Goal: Task Accomplishment & Management: Complete application form

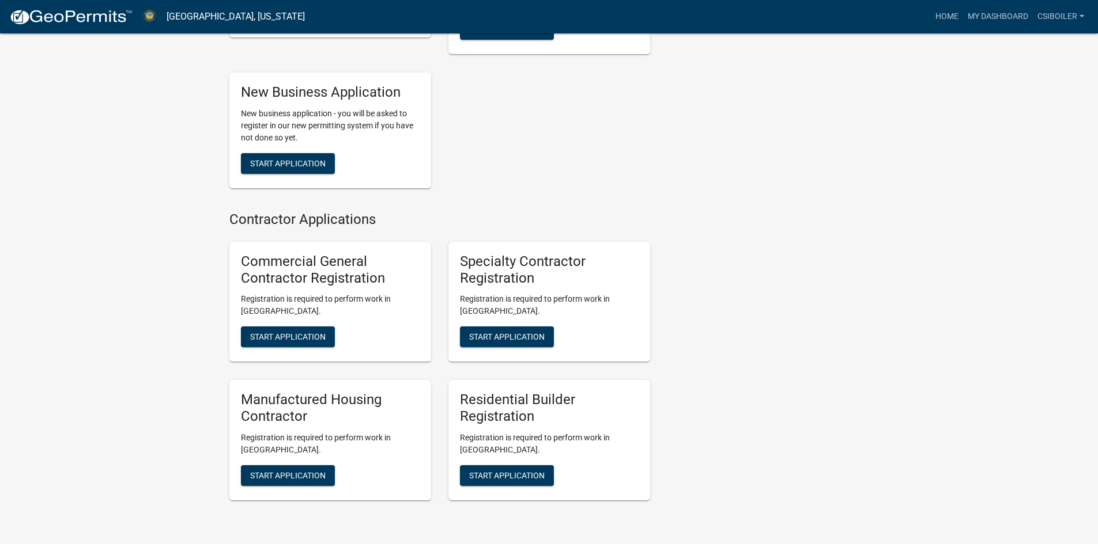
scroll to position [749, 0]
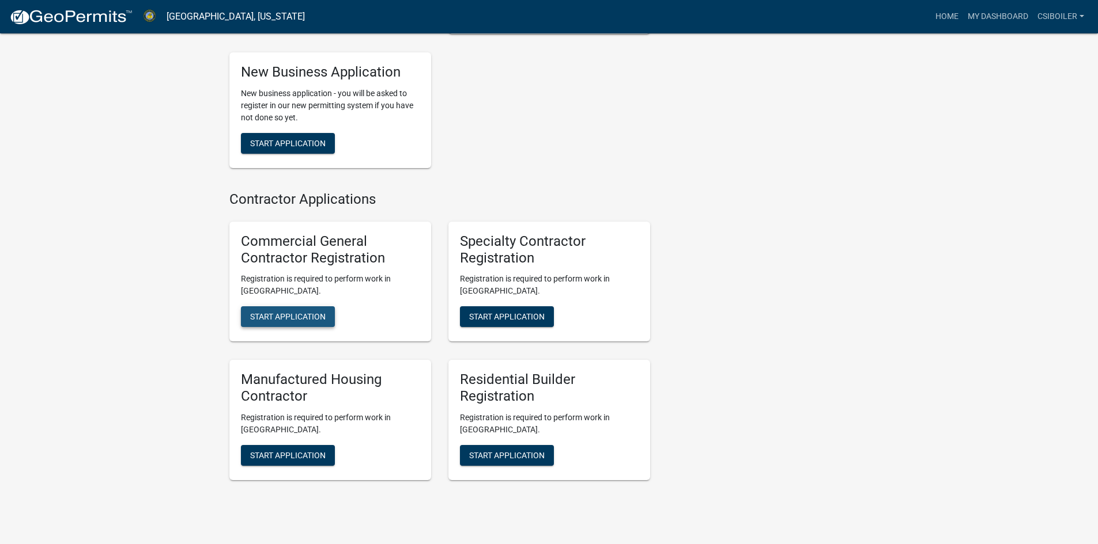
click at [271, 312] on span "Start Application" at bounding box center [287, 316] width 75 height 9
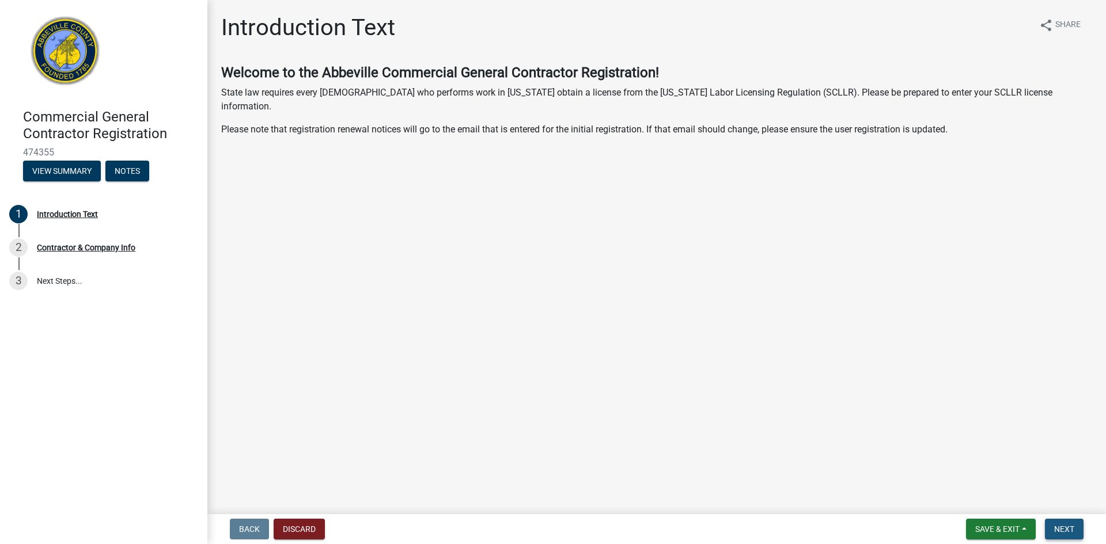
click at [1064, 525] on span "Next" at bounding box center [1064, 529] width 20 height 9
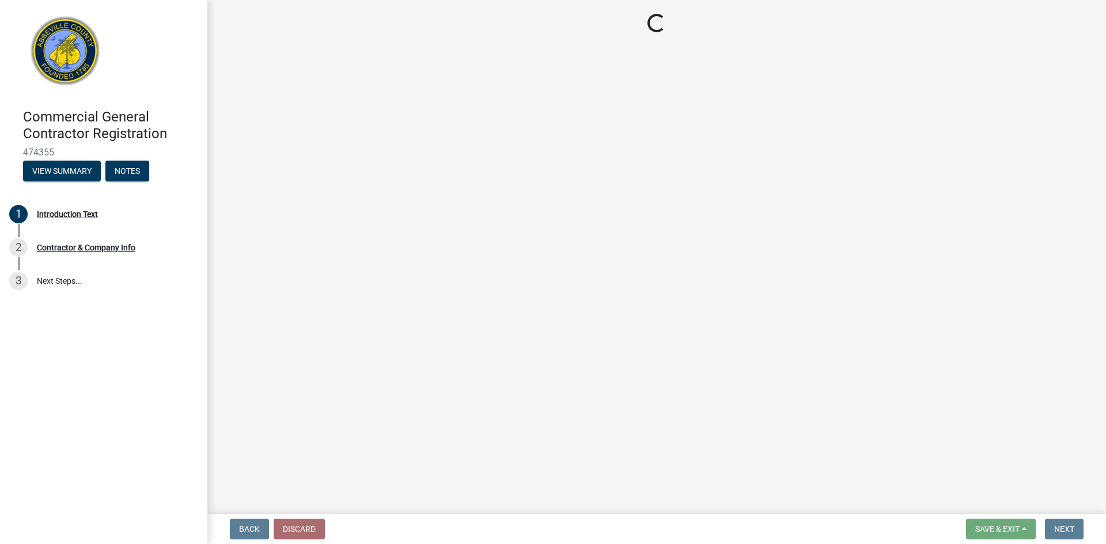
select select "SC"
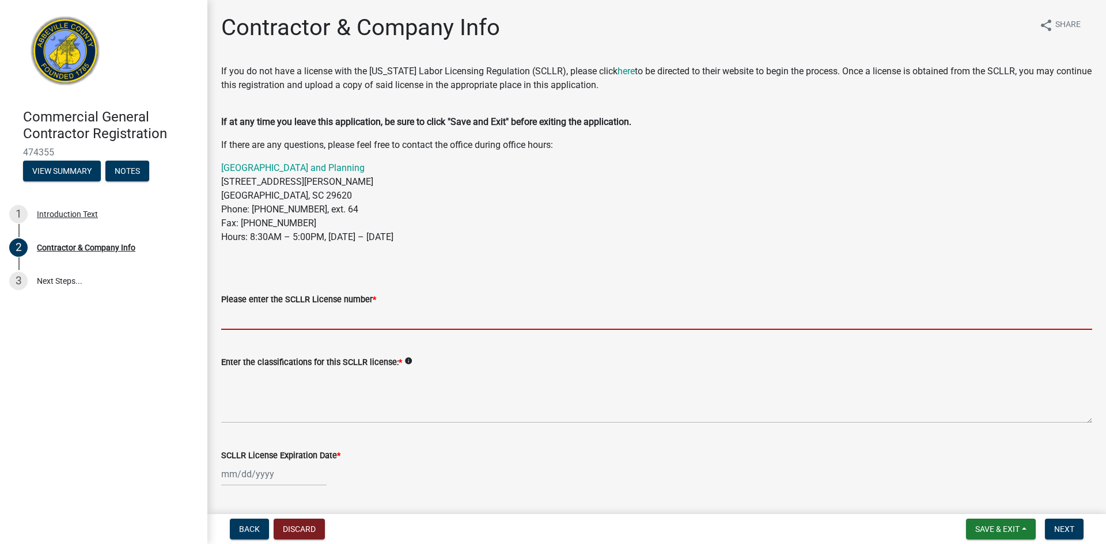
click at [303, 315] on input "Please enter the SCLLR License number *" at bounding box center [656, 319] width 871 height 24
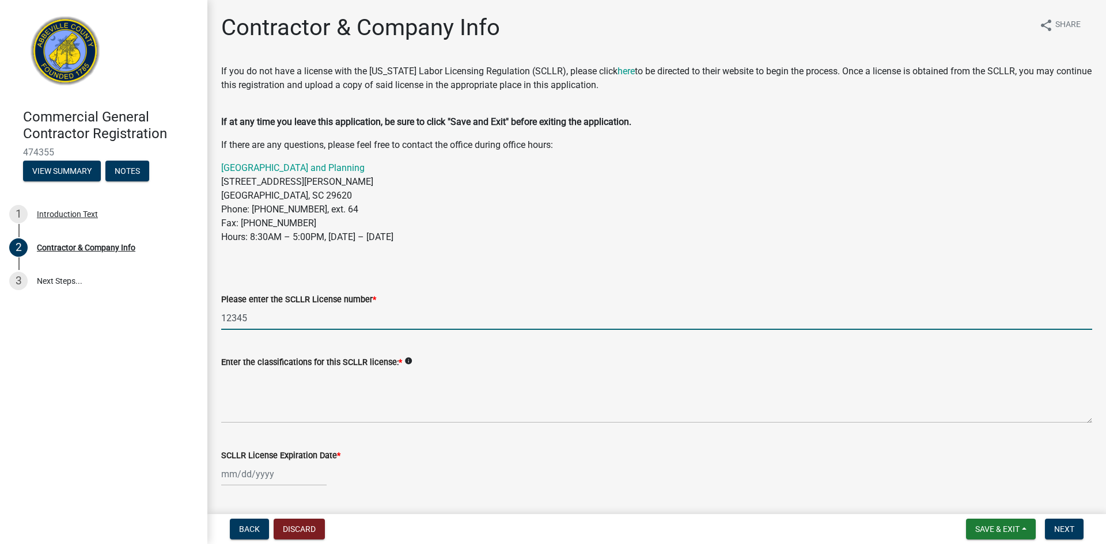
type input "12345"
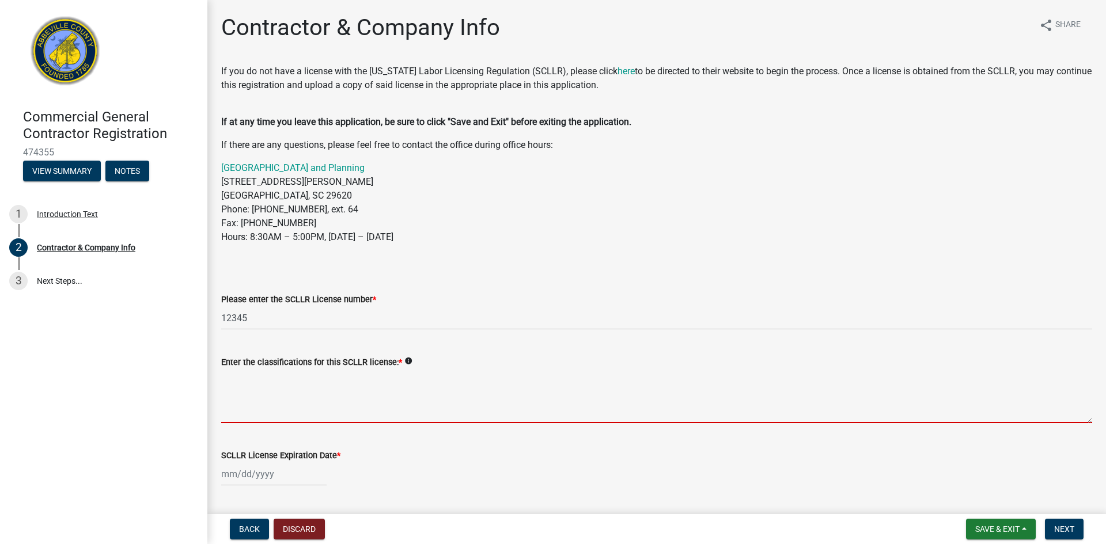
click at [292, 411] on textarea "Enter the classifications for this SCLLR license: *" at bounding box center [656, 396] width 871 height 54
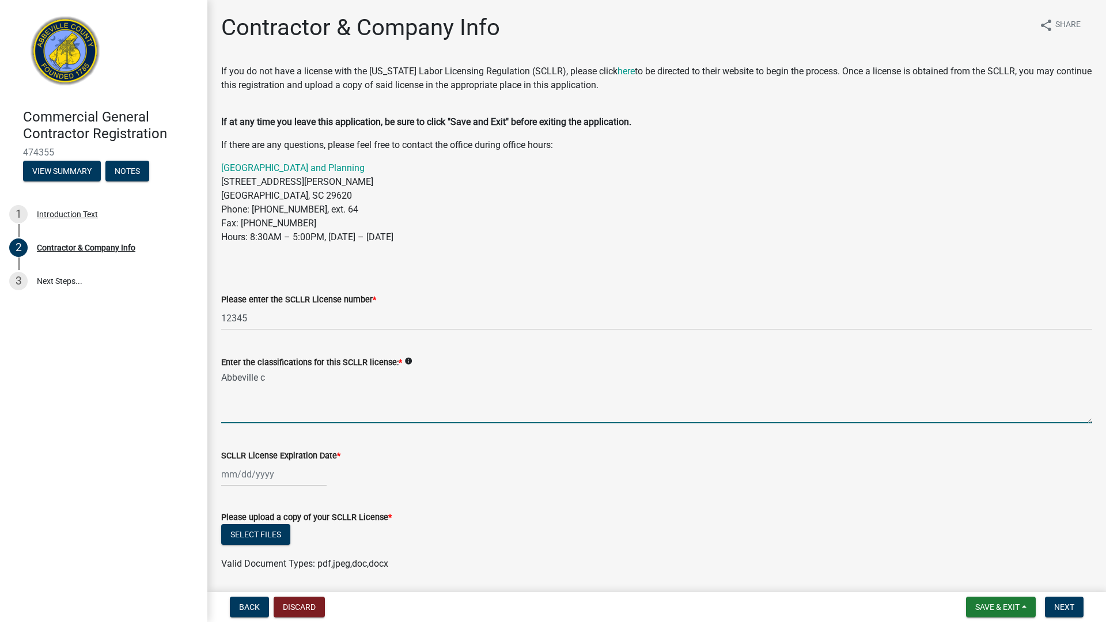
drag, startPoint x: 274, startPoint y: 375, endPoint x: 286, endPoint y: 388, distance: 17.9
click at [282, 384] on textarea "Abbeville c" at bounding box center [656, 396] width 871 height 54
type textarea "[GEOGRAPHIC_DATA] Dept"
select select "9"
select select "2025"
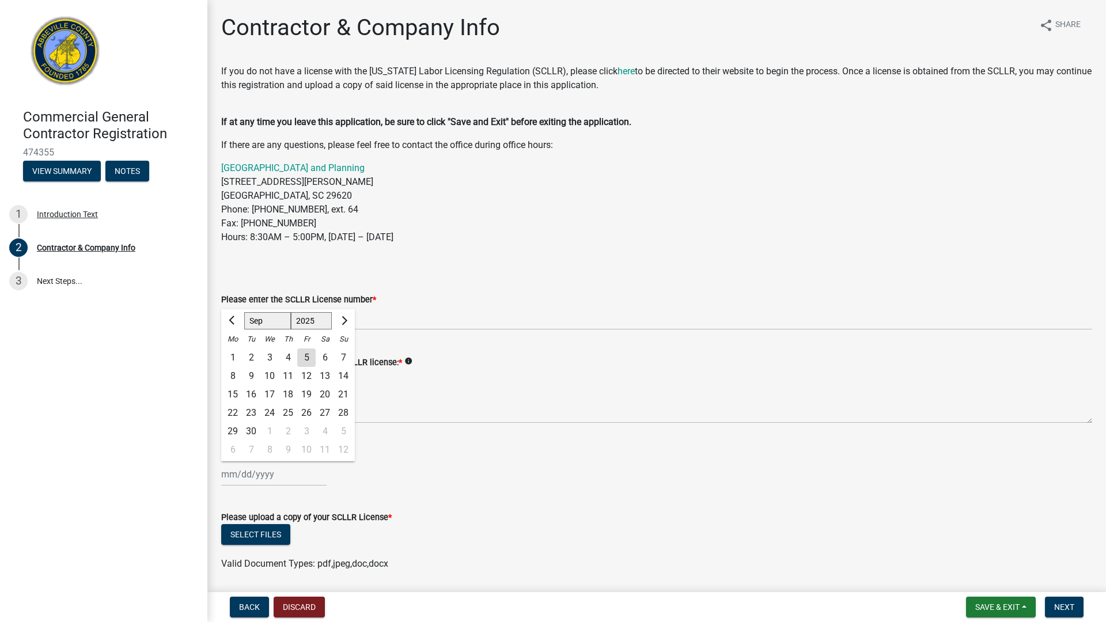
click at [263, 476] on div "Jan Feb Mar Apr May Jun Jul Aug Sep Oct Nov Dec 1525 1526 1527 1528 1529 1530 1…" at bounding box center [273, 475] width 105 height 24
click at [346, 321] on span "Next month" at bounding box center [343, 320] width 9 height 9
select select "10"
click at [317, 324] on select "1525 1526 1527 1528 1529 1530 1531 1532 1533 1534 1535 1536 1537 1538 1539 1540…" at bounding box center [311, 320] width 41 height 17
select select "2040"
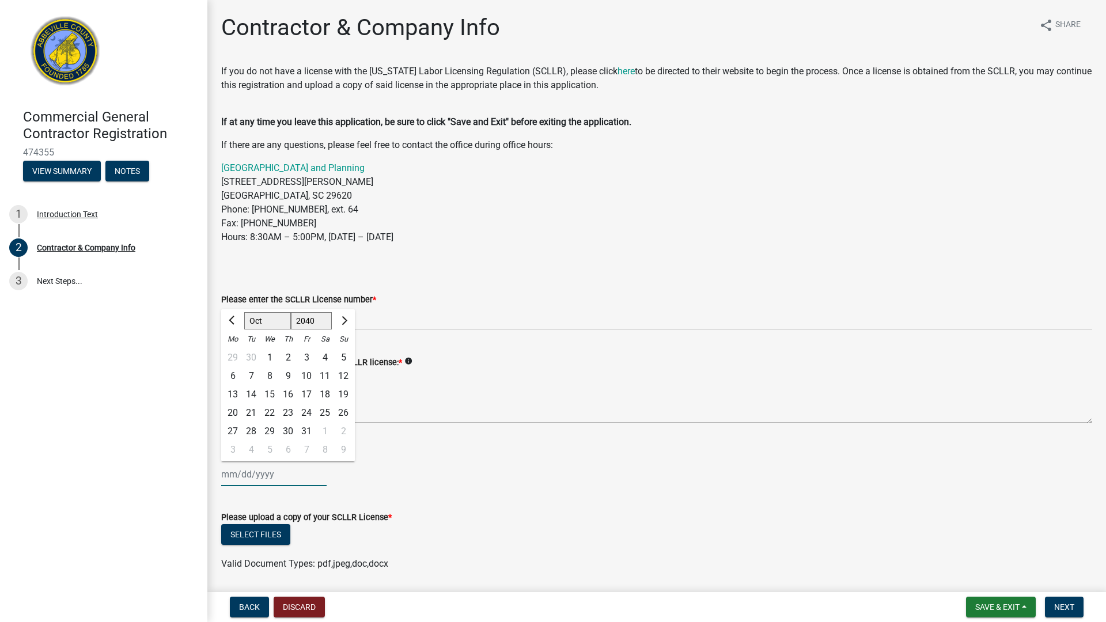
click at [291, 312] on select "1525 1526 1527 1528 1529 1530 1531 1532 1533 1534 1535 1536 1537 1538 1539 1540…" at bounding box center [311, 320] width 41 height 17
click at [389, 451] on div "SCLLR License Expiration Date *" at bounding box center [656, 456] width 871 height 14
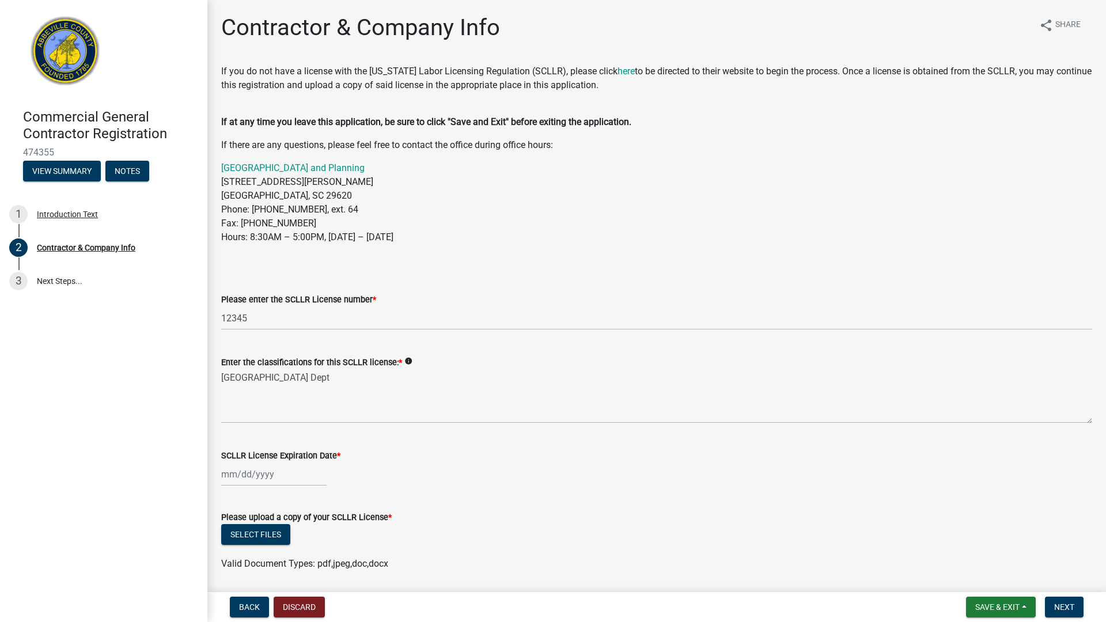
select select "9"
click at [267, 474] on div "Jan Feb Mar Apr May Jun Jul Aug Sep Oct Nov Dec 1525 1526 1527 1528 1529 1530 1…" at bounding box center [273, 475] width 105 height 24
click at [311, 320] on select "1525 1526 1527 1528 1529 1530 1531 1532 1533 1534 1535 1536 1537 1538 1539 1540…" at bounding box center [311, 320] width 41 height 17
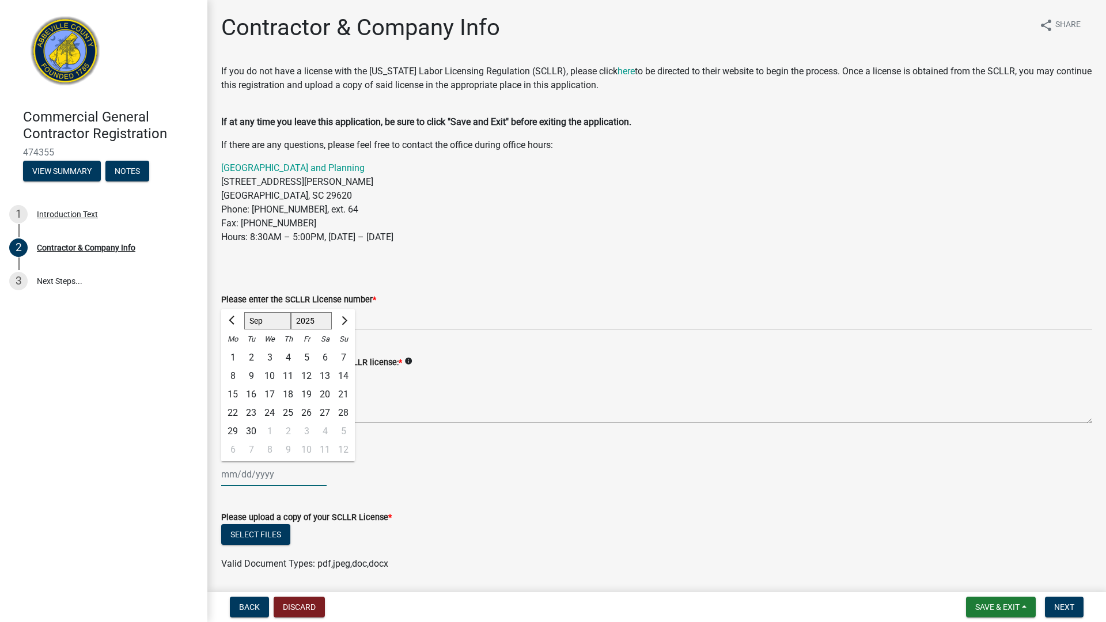
select select "2040"
click at [291, 312] on select "1525 1526 1527 1528 1529 1530 1531 1532 1533 1534 1535 1536 1537 1538 1539 1540…" at bounding box center [311, 320] width 41 height 17
click at [269, 478] on input "SCLLR License Expiration Date *" at bounding box center [273, 475] width 105 height 24
click at [343, 431] on div "30" at bounding box center [343, 431] width 18 height 18
type input "09/30/2040"
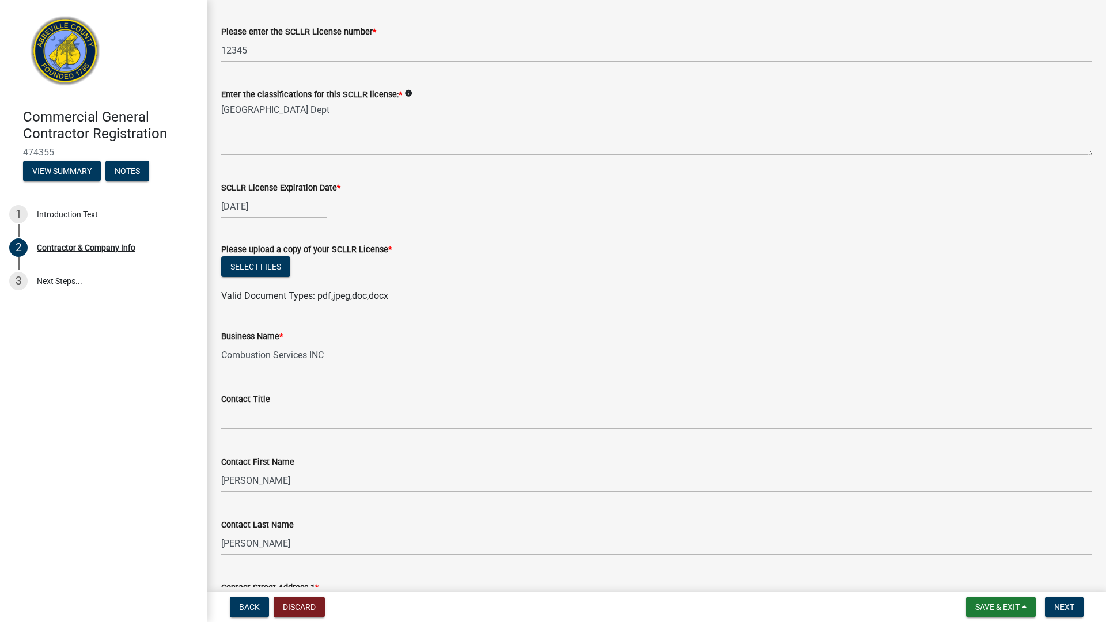
scroll to position [288, 0]
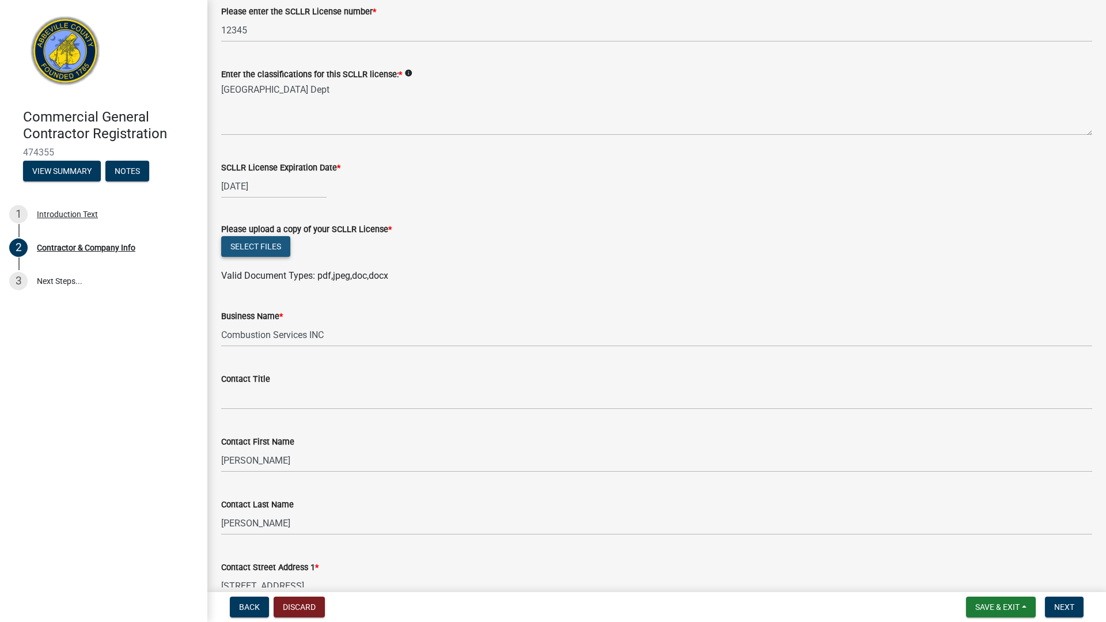
click at [257, 246] on button "Select files" at bounding box center [255, 246] width 69 height 21
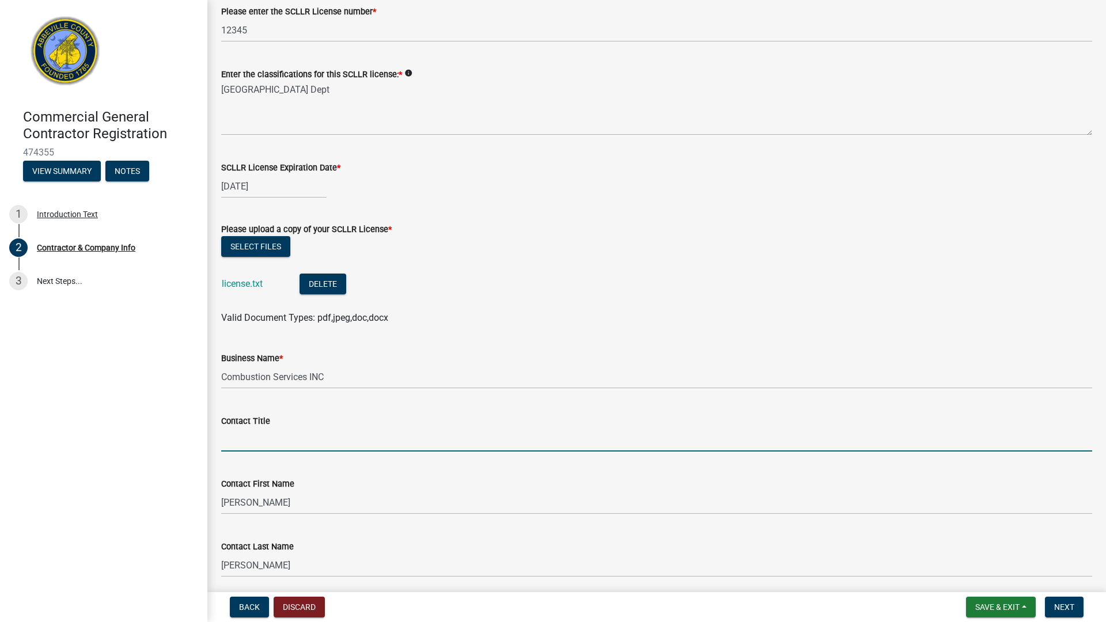
click at [256, 442] on input "Contact Title" at bounding box center [656, 440] width 871 height 24
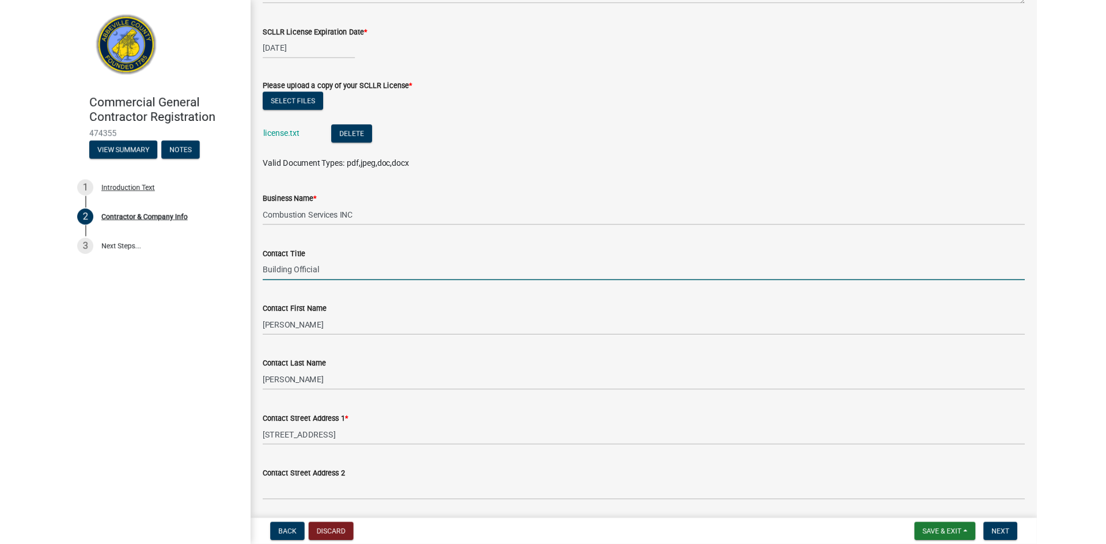
scroll to position [461, 0]
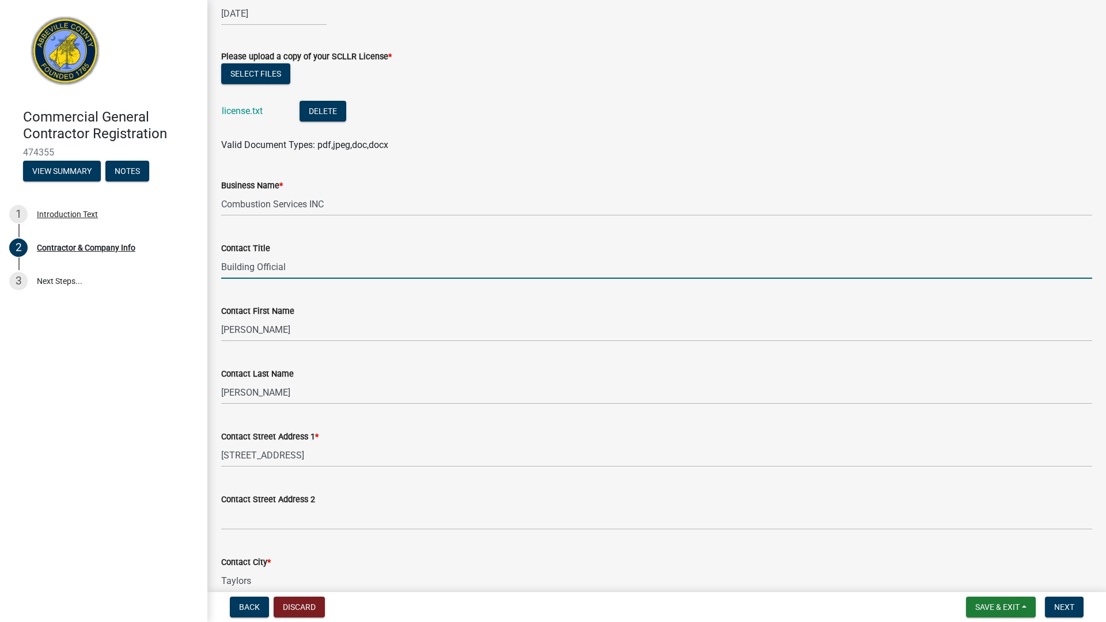
type input "Building Official"
click at [264, 336] on input "Gerald" at bounding box center [656, 330] width 871 height 24
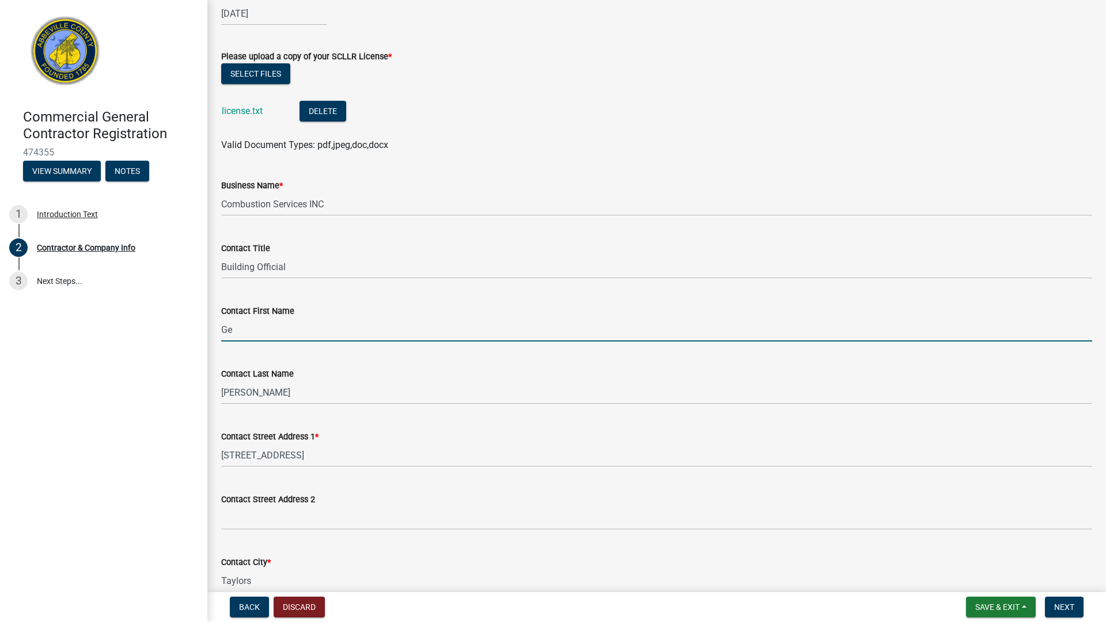
type input "G"
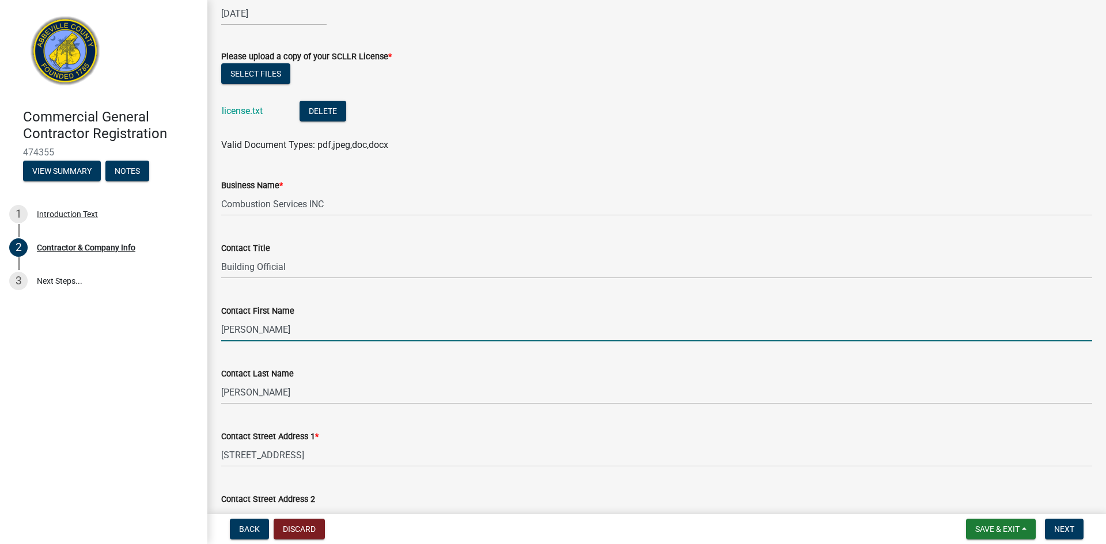
type input "Andy"
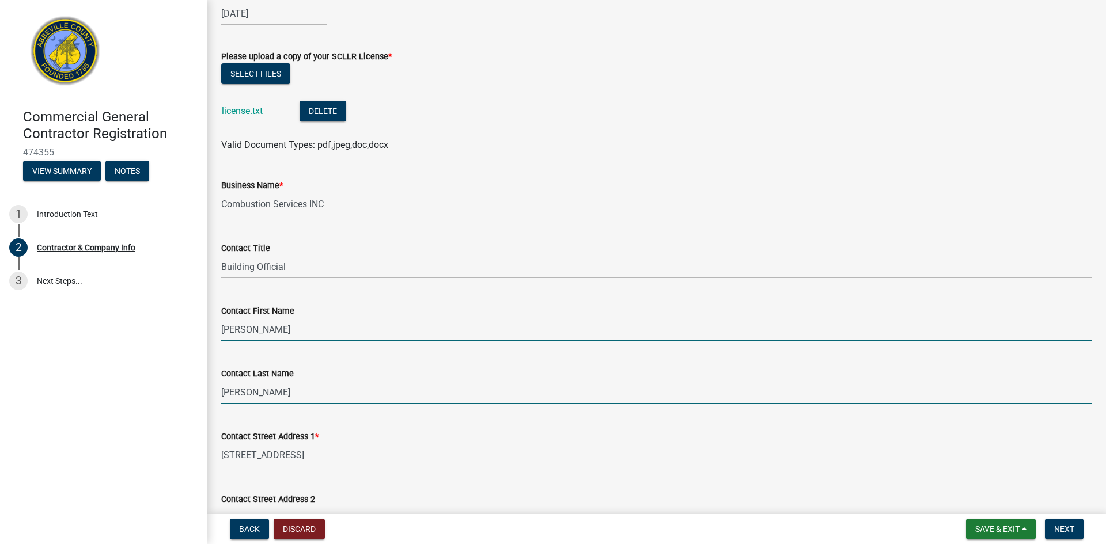
click at [259, 392] on input "Anders" at bounding box center [656, 393] width 871 height 24
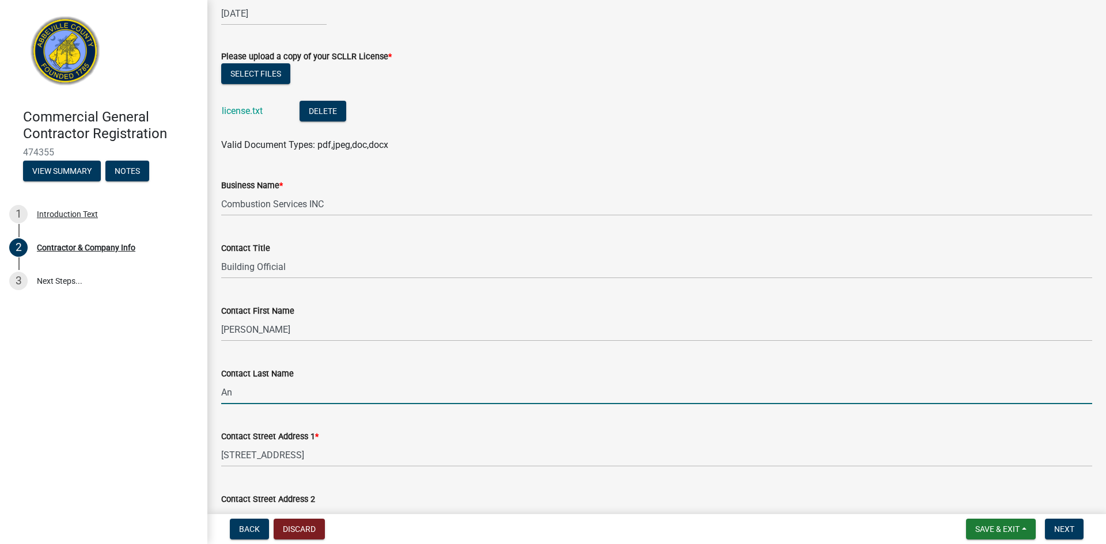
type input "A"
type input "Price"
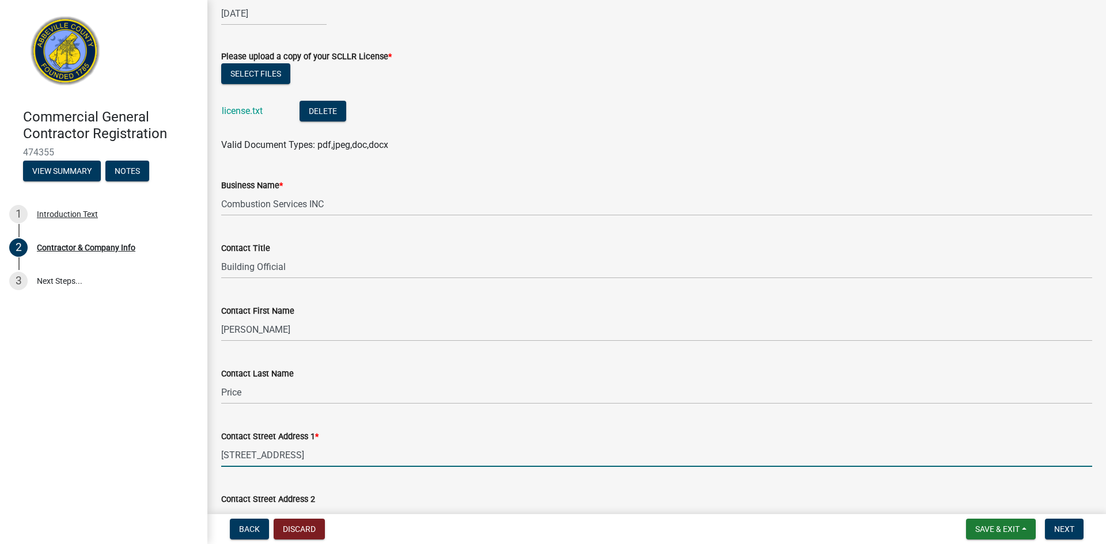
click at [367, 457] on input "101 Mtn Ridge Industrial Park" at bounding box center [656, 456] width 871 height 24
type input "1"
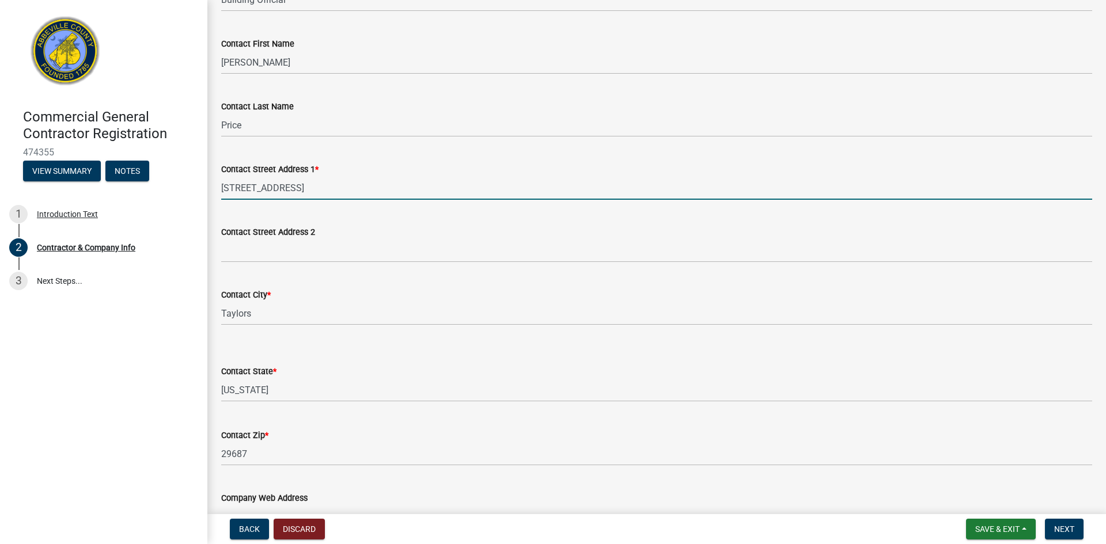
scroll to position [749, 0]
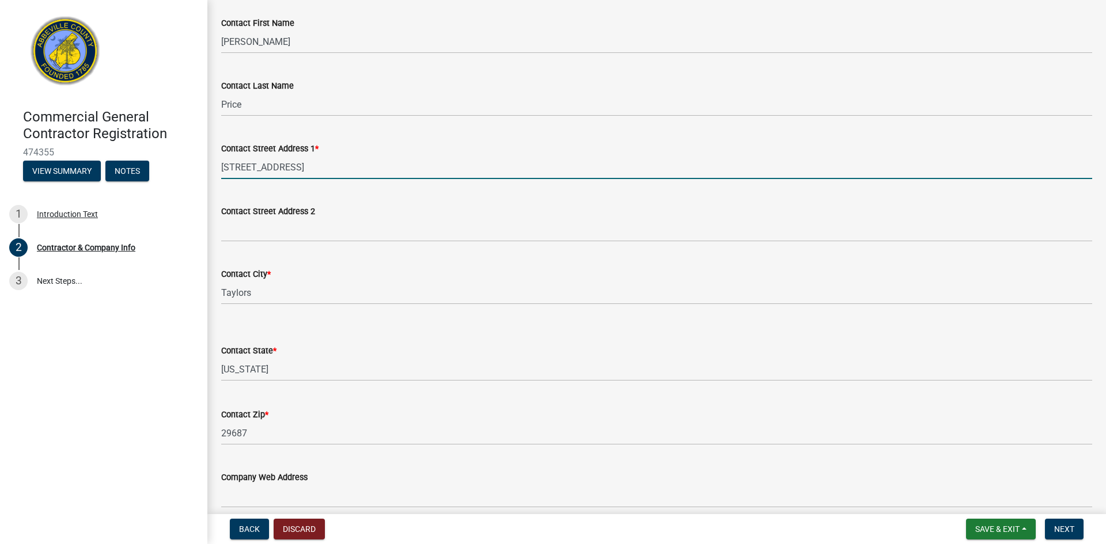
type input "903 W Greenwood St."
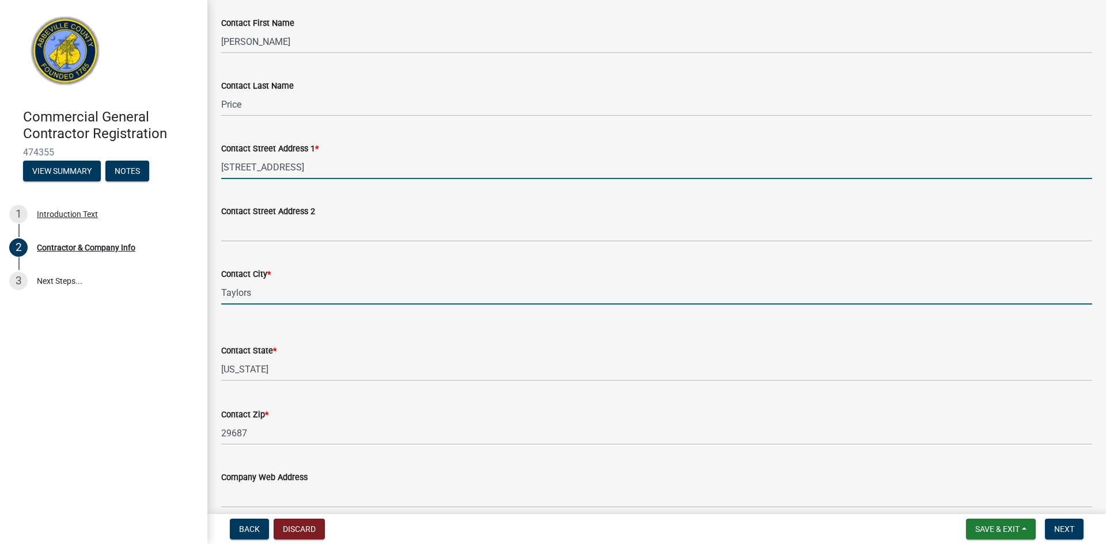
click at [276, 298] on input "Taylors" at bounding box center [656, 293] width 871 height 24
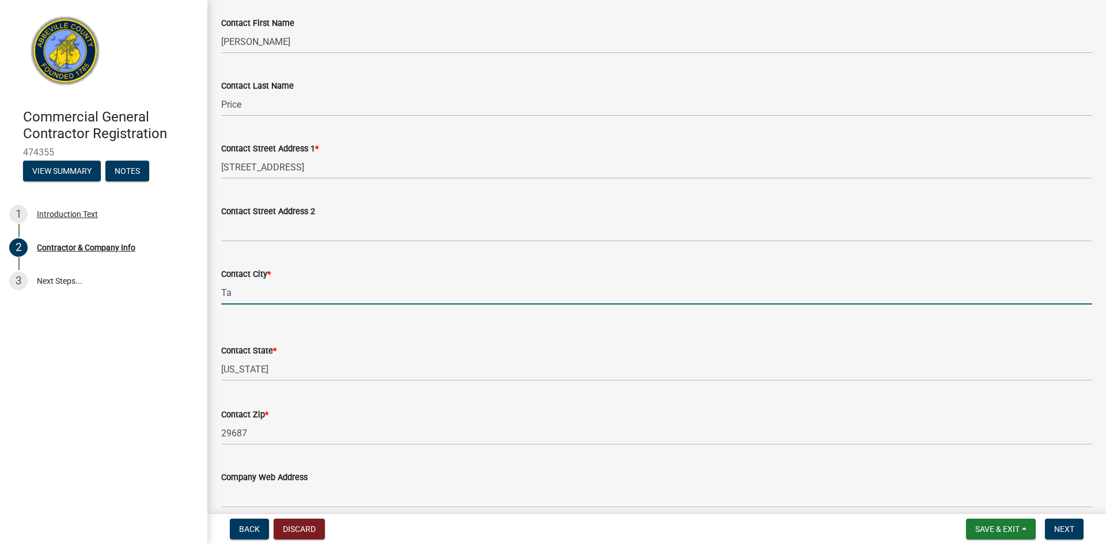
type input "T"
type input "[GEOGRAPHIC_DATA]"
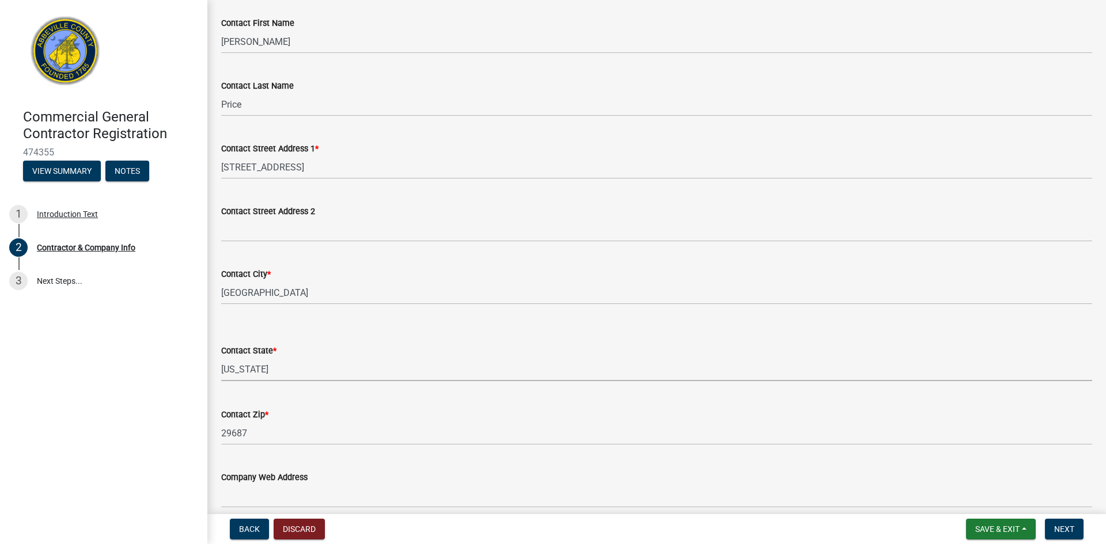
click at [273, 372] on select "Select Item... Alabama Alaska Arizona Arkansas California Colorado Connecticut …" at bounding box center [656, 370] width 871 height 24
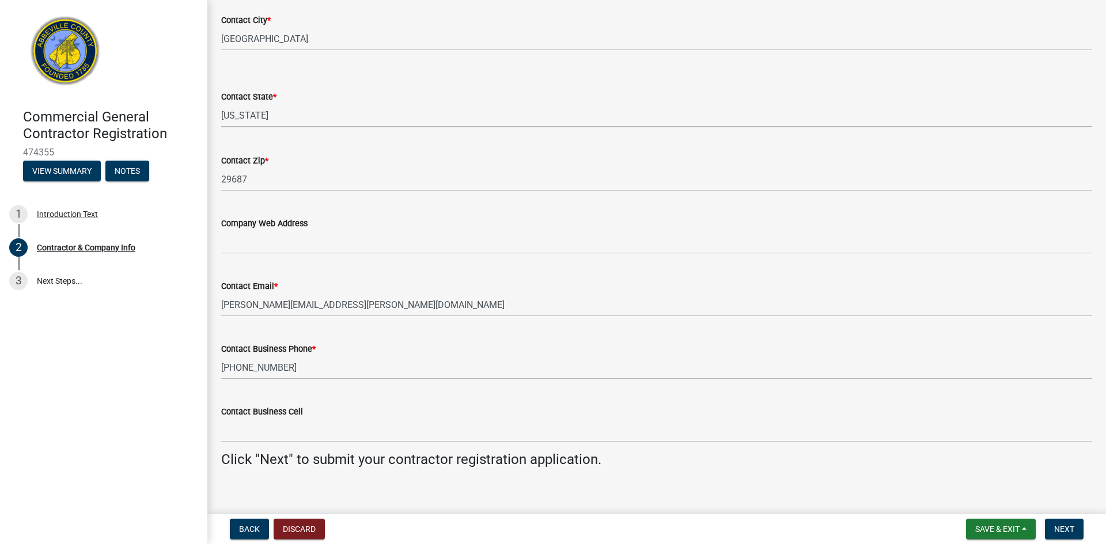
scroll to position [1016, 0]
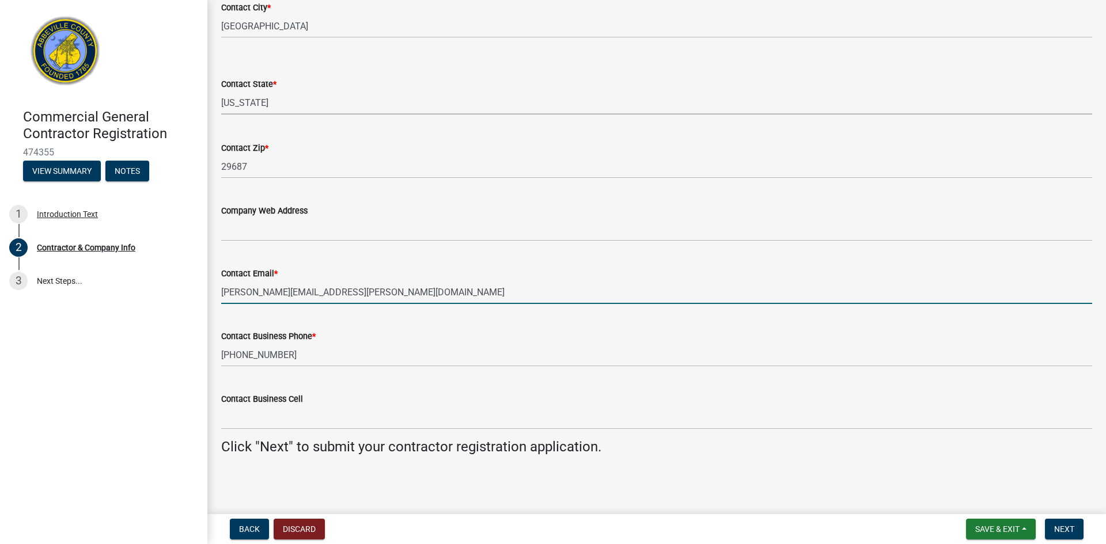
click at [400, 295] on input "gerald.anders@combustionservices.net" at bounding box center [656, 293] width 871 height 24
type input "g"
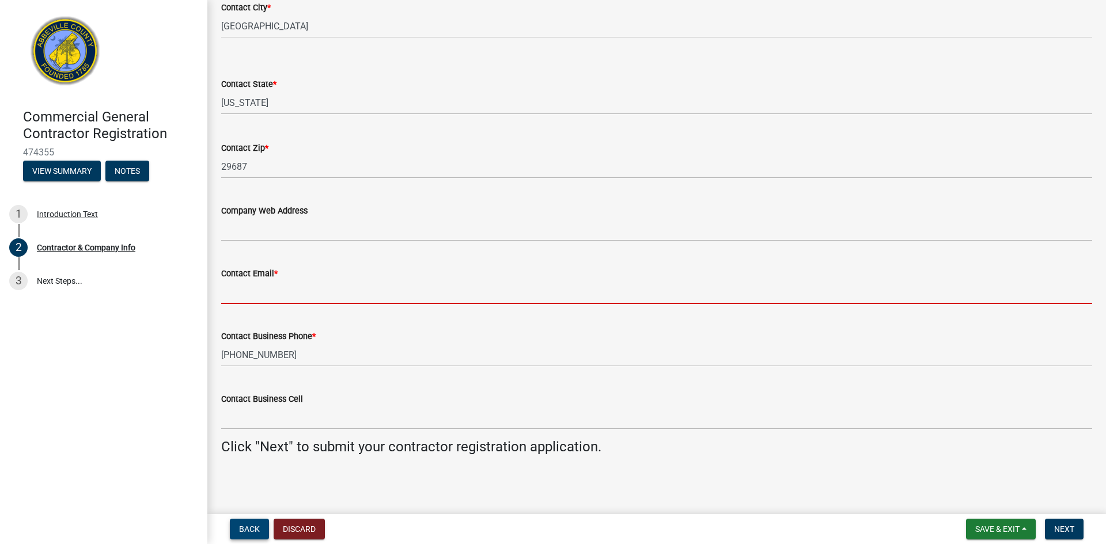
click at [245, 527] on span "Back" at bounding box center [249, 529] width 21 height 9
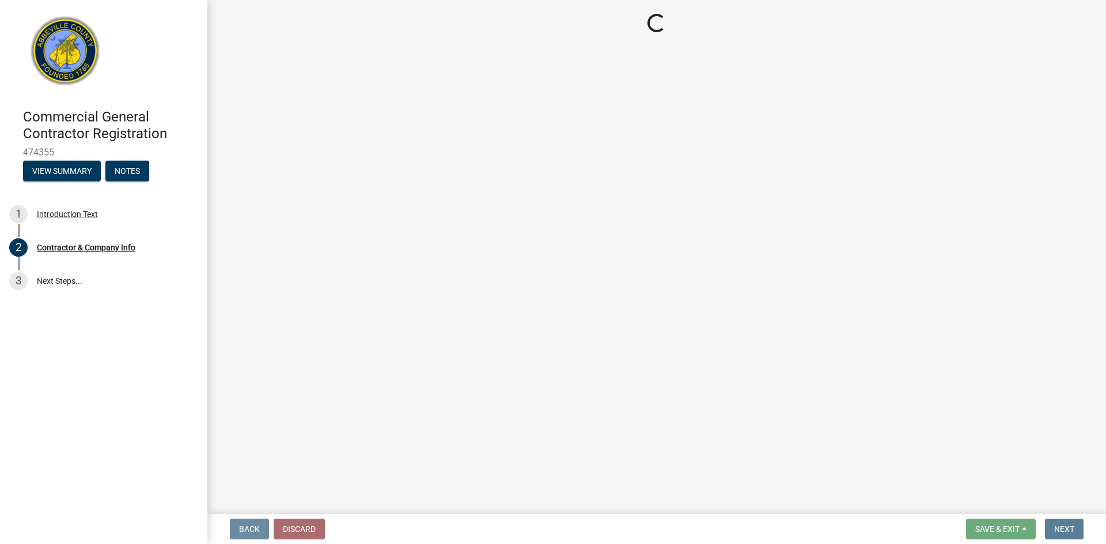
scroll to position [0, 0]
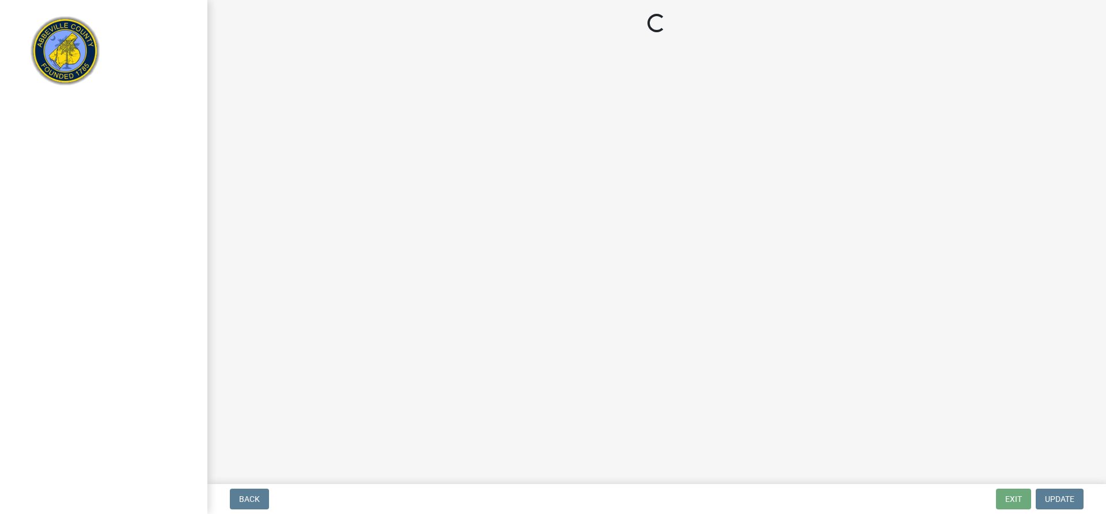
select select "SC"
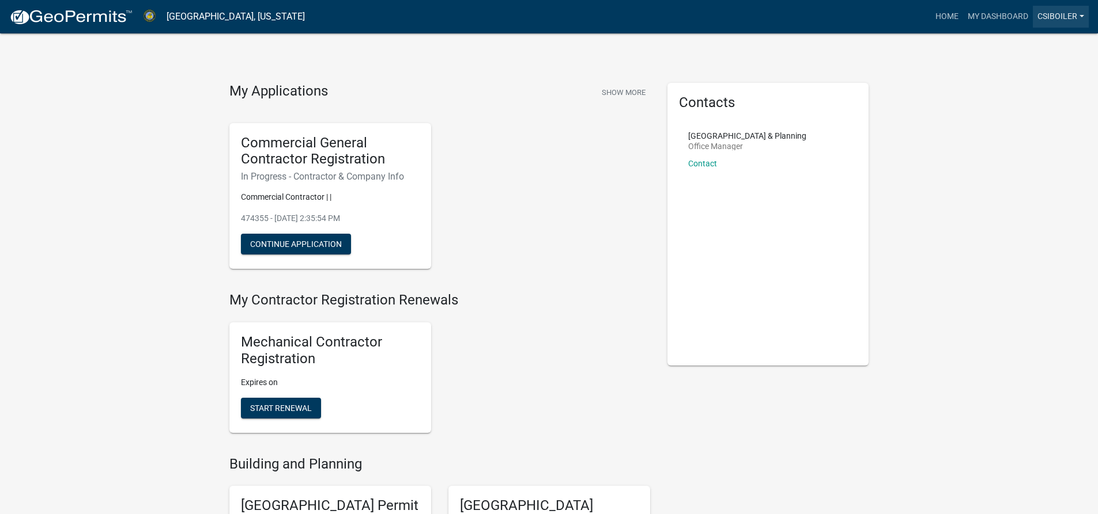
click at [1058, 13] on link "CSIboiler" at bounding box center [1060, 17] width 56 height 22
click at [1021, 112] on link "Logout" at bounding box center [1039, 113] width 99 height 28
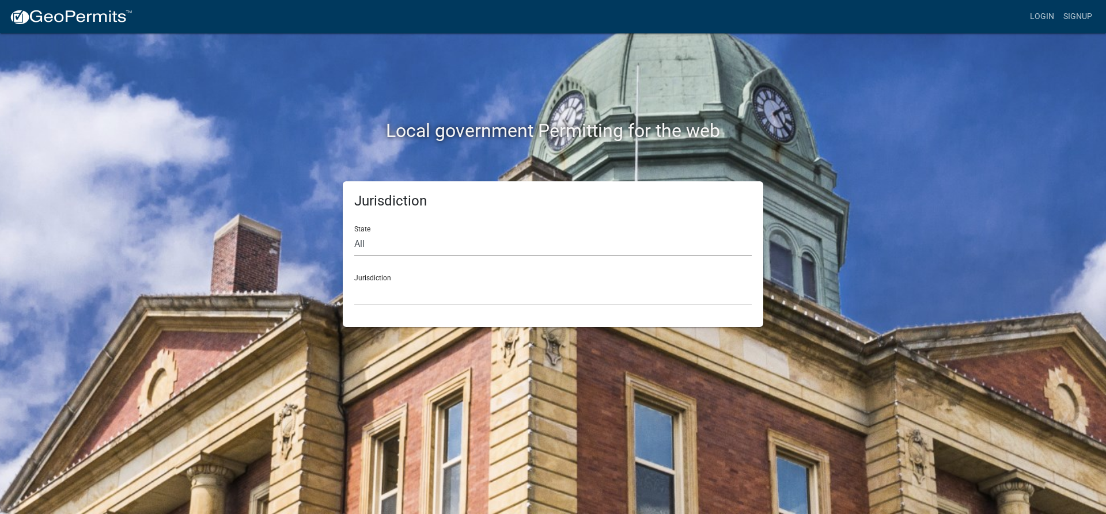
click at [403, 244] on select "All Colorado Georgia Indiana Iowa Kansas Minnesota Ohio South Carolina Wisconsin" at bounding box center [553, 245] width 398 height 24
select select "South Carolina"
click at [354, 233] on select "All Colorado Georgia Indiana Iowa Kansas Minnesota Ohio South Carolina Wisconsin" at bounding box center [553, 245] width 398 height 24
click at [391, 294] on select "Abbeville County, South Carolina Jasper County, South Carolina" at bounding box center [553, 294] width 398 height 24
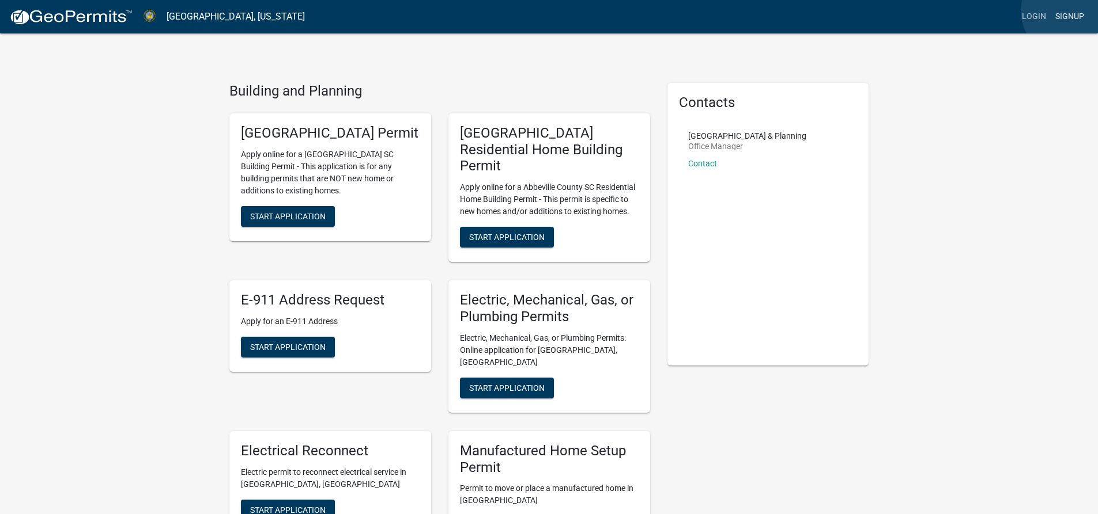
click at [1068, 11] on link "Signup" at bounding box center [1069, 17] width 38 height 22
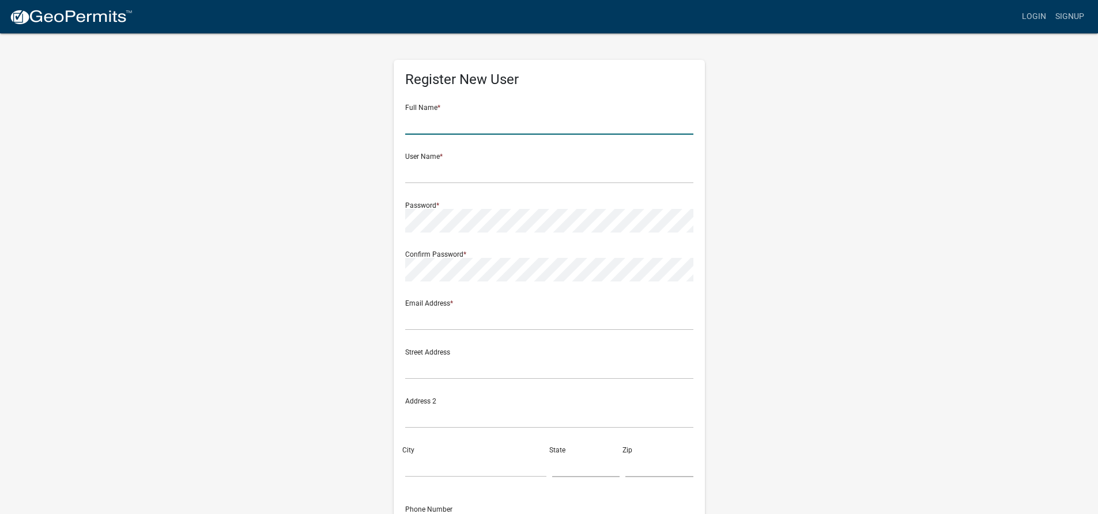
click at [428, 128] on input "text" at bounding box center [549, 123] width 288 height 24
type input "A"
type input "bpstall"
click at [516, 127] on input "bpstall" at bounding box center [549, 123] width 288 height 24
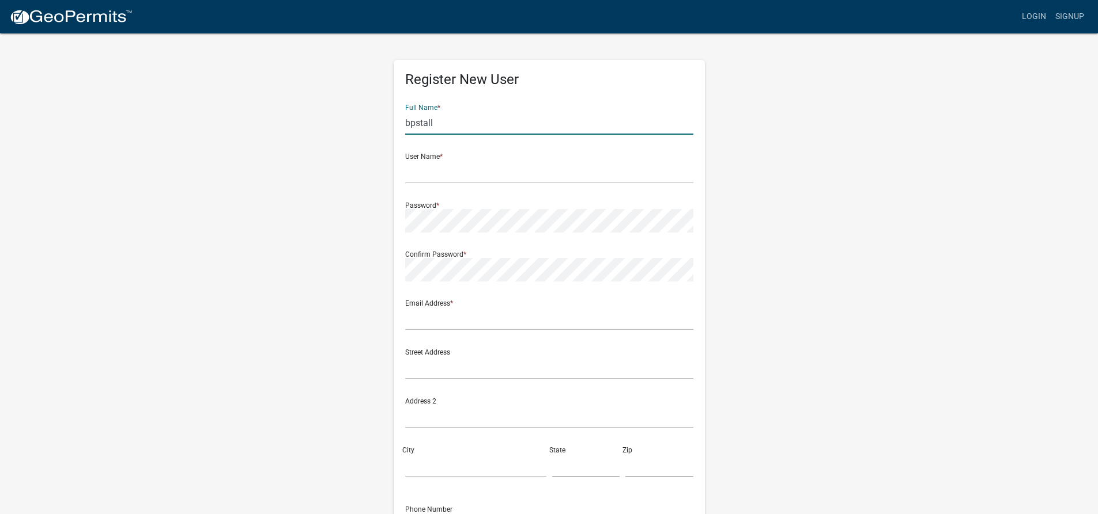
click at [516, 127] on input "bpstall" at bounding box center [549, 123] width 288 height 24
click at [1035, 14] on link "Login" at bounding box center [1033, 17] width 33 height 22
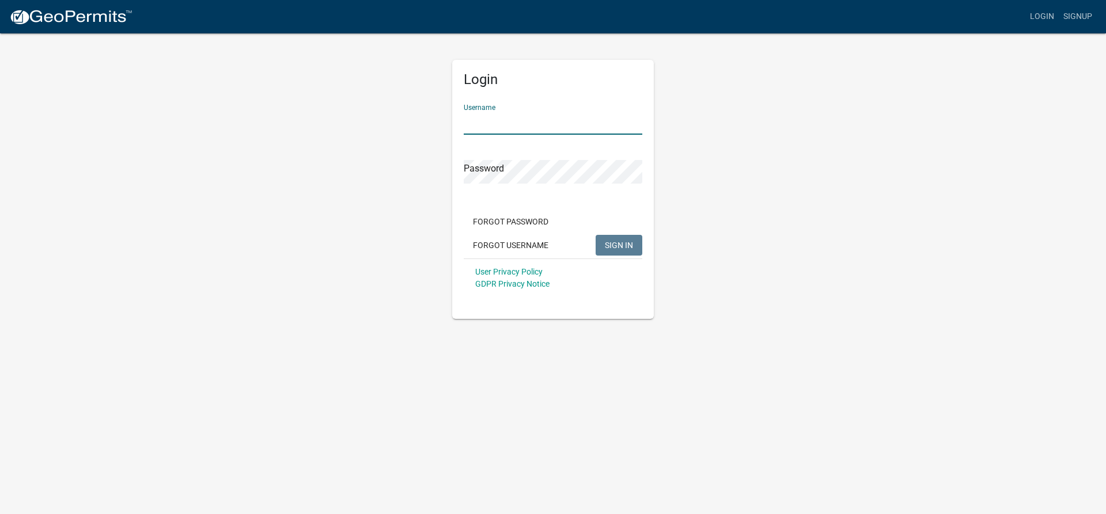
click at [550, 125] on input "Username" at bounding box center [553, 123] width 179 height 24
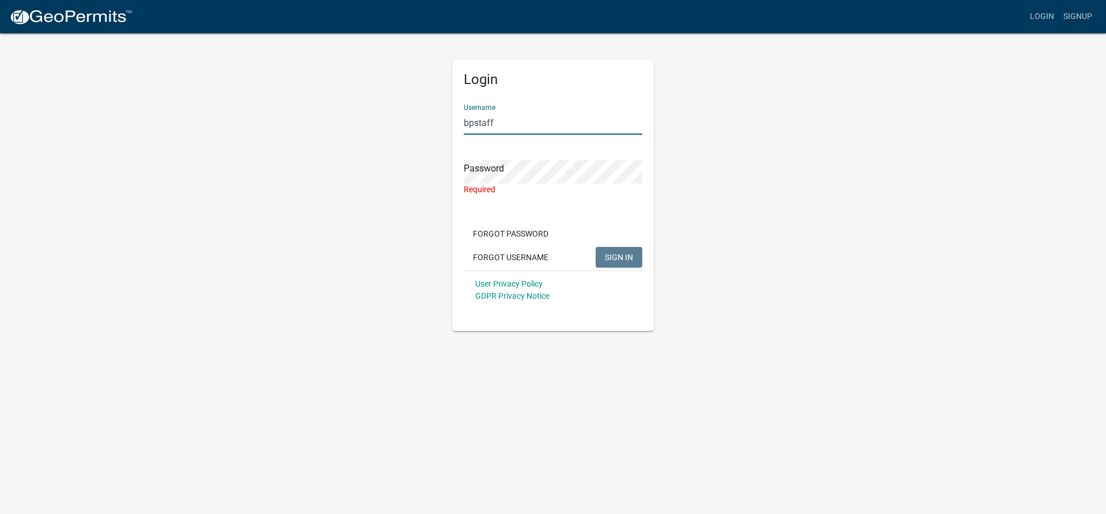
click at [514, 128] on input "bpstaff" at bounding box center [553, 123] width 179 height 24
type input "b"
type input "Building Dept"
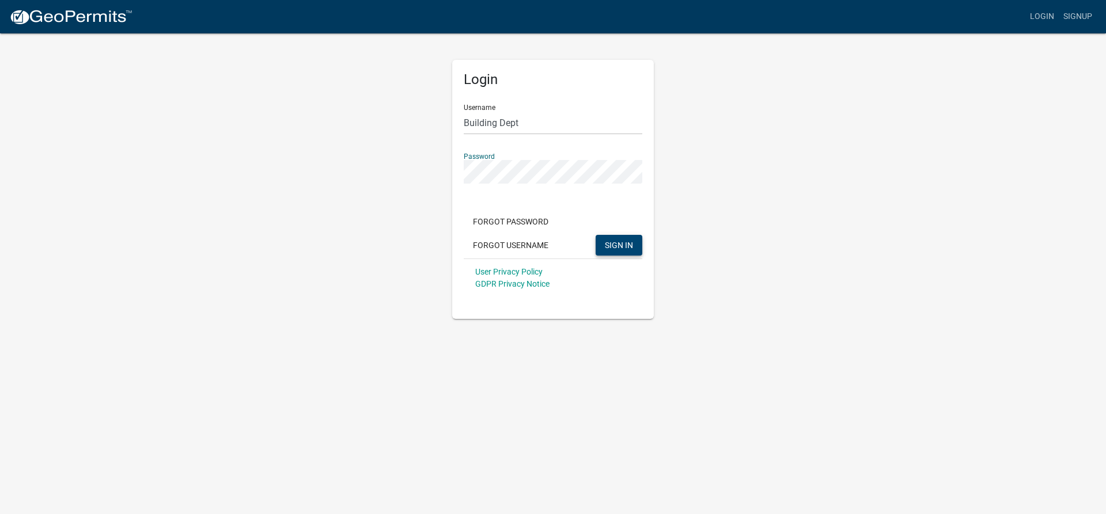
click at [618, 240] on button "SIGN IN" at bounding box center [619, 245] width 47 height 21
click at [1080, 17] on link "Signup" at bounding box center [1078, 17] width 38 height 22
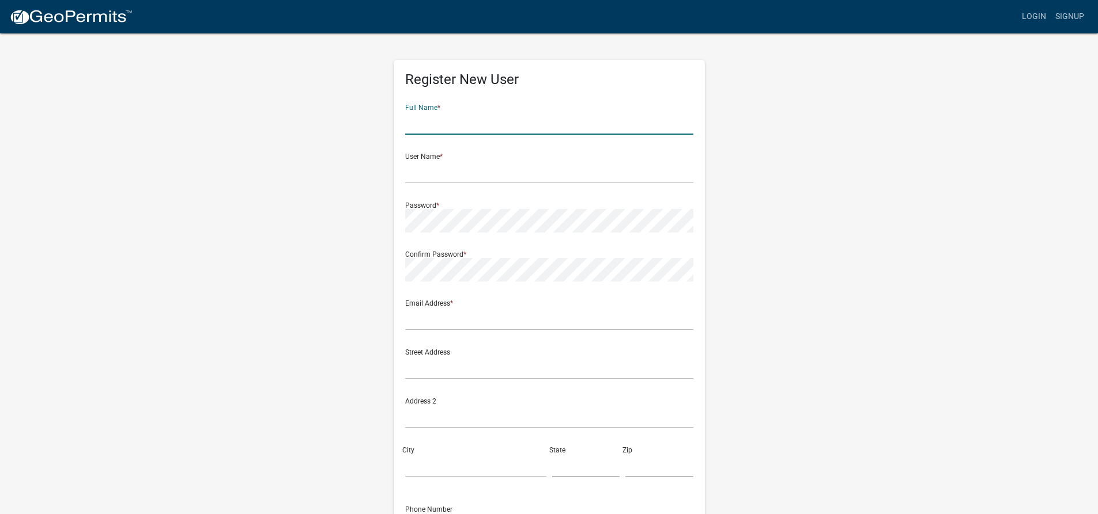
click at [437, 122] on input "text" at bounding box center [549, 123] width 288 height 24
type input "Building Dept"
click at [447, 175] on input "text" at bounding box center [549, 172] width 288 height 24
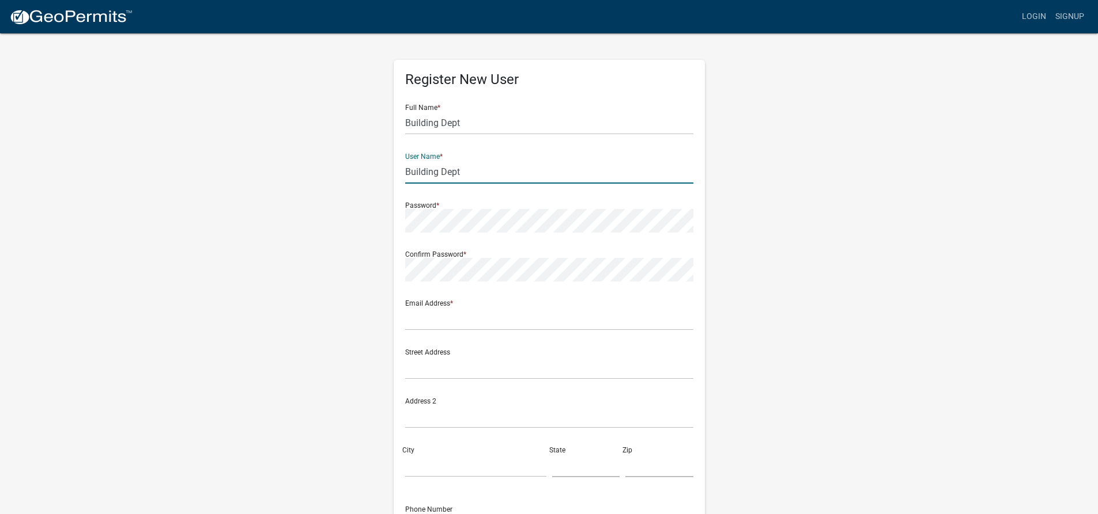
type input "Building Dept"
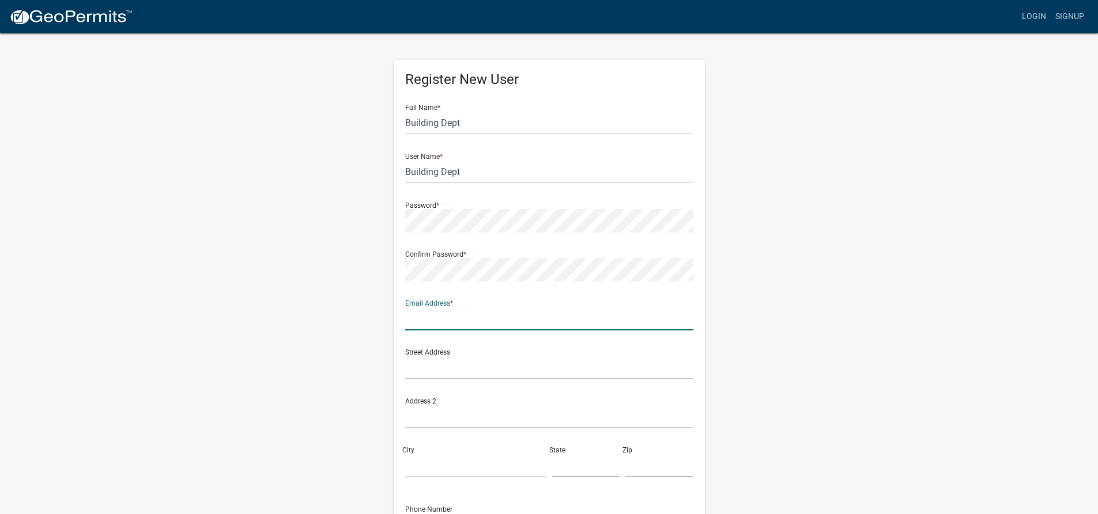
click at [458, 319] on input "text" at bounding box center [549, 319] width 288 height 24
type input "a"
type input "noemail@gmail.com"
click at [452, 366] on input "text" at bounding box center [549, 368] width 288 height 24
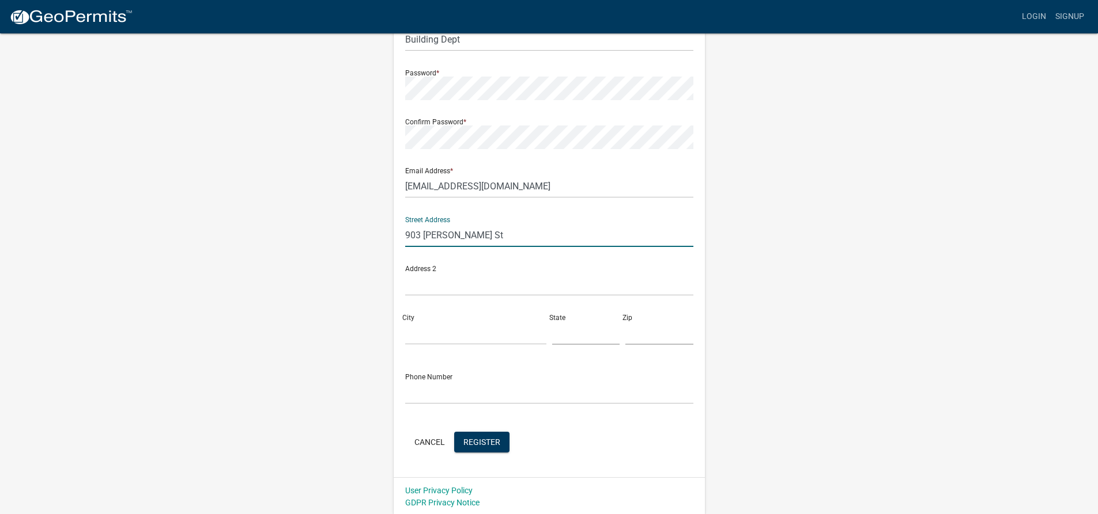
scroll to position [134, 0]
type input "903 w. Greenwood St"
click at [482, 440] on span "Register" at bounding box center [481, 440] width 37 height 9
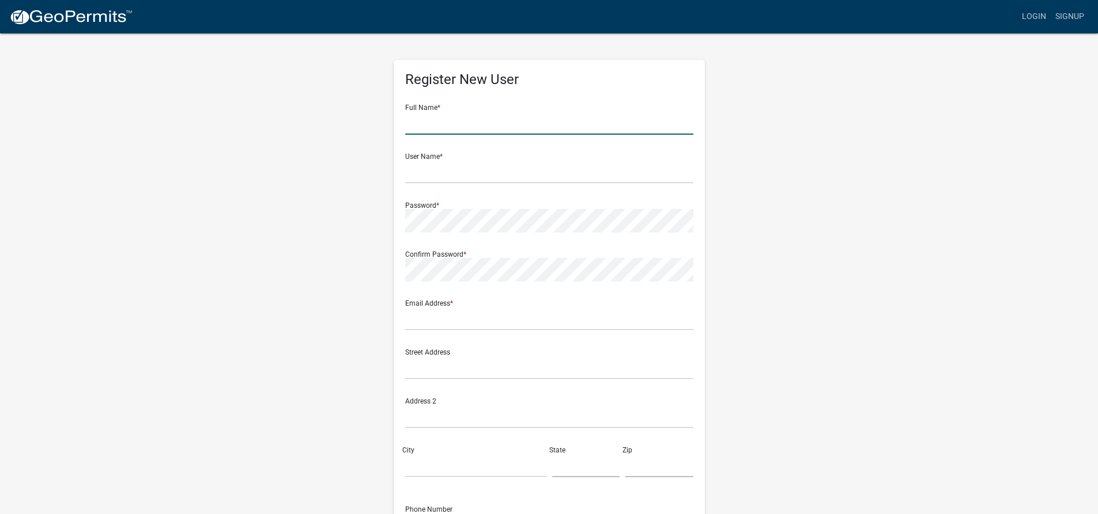
click at [483, 126] on input "text" at bounding box center [549, 123] width 288 height 24
type input "Building Dept"
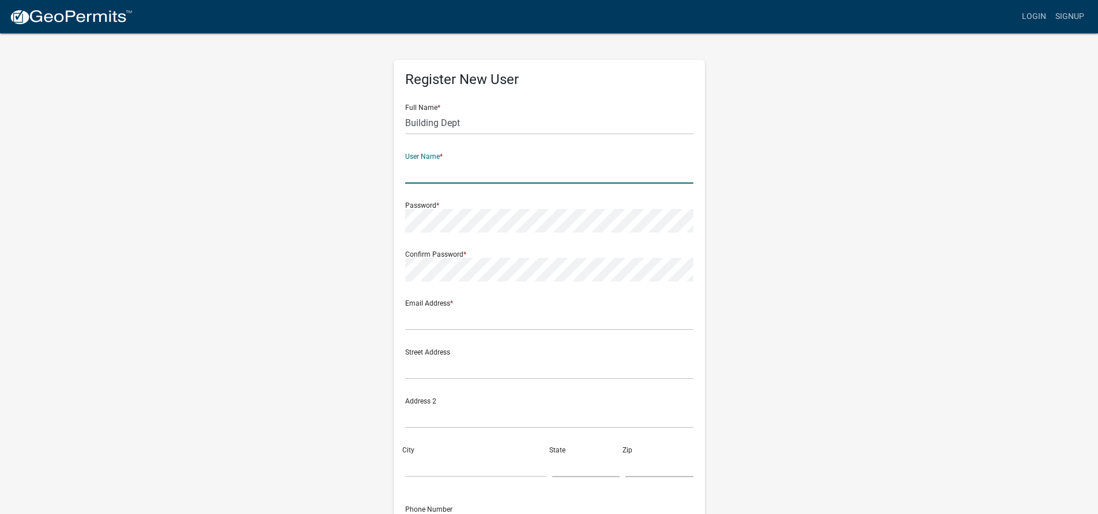
click at [443, 172] on input "text" at bounding box center [549, 172] width 288 height 24
type input "Building Dept"
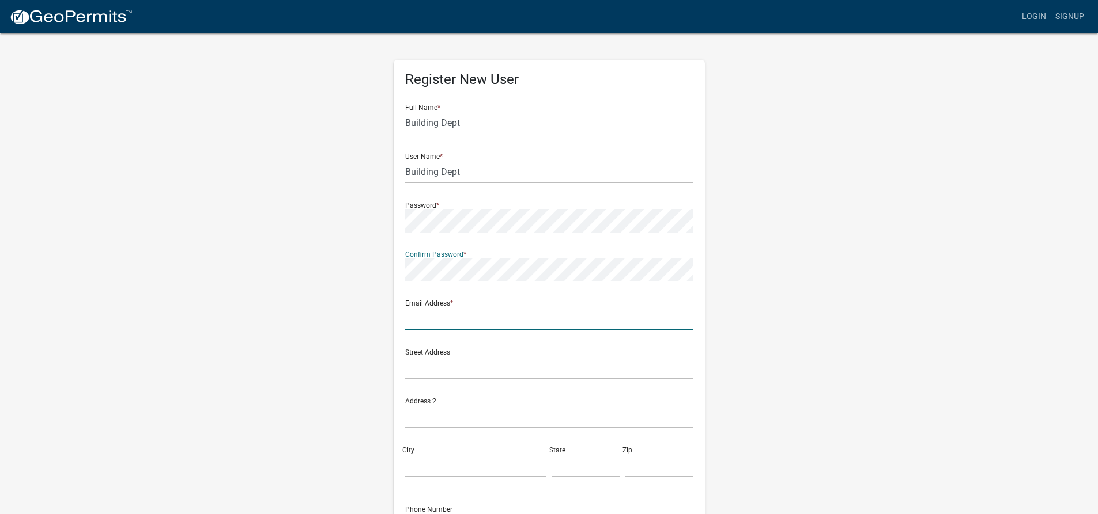
click at [456, 320] on input "text" at bounding box center [549, 319] width 288 height 24
type input "s"
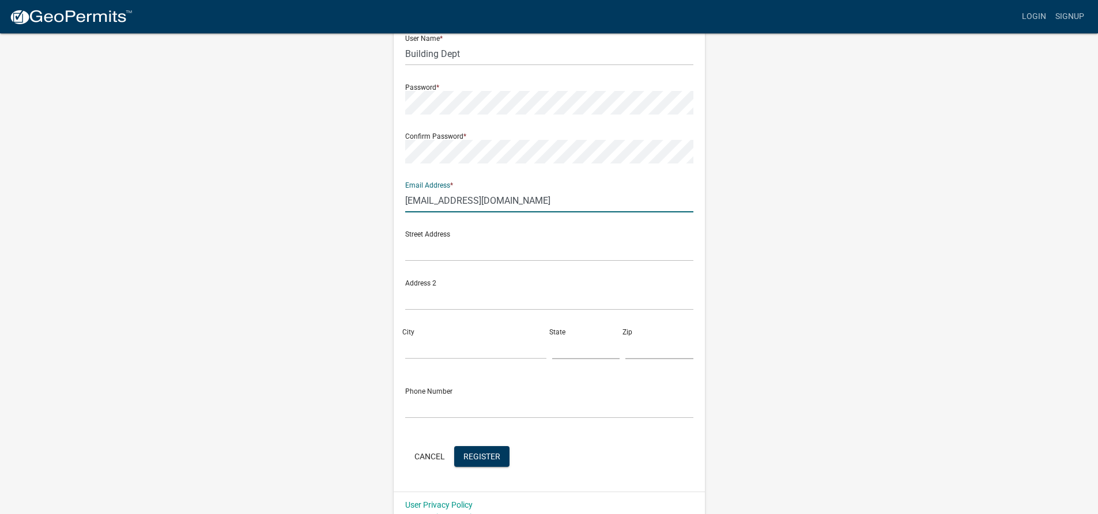
scroll to position [134, 0]
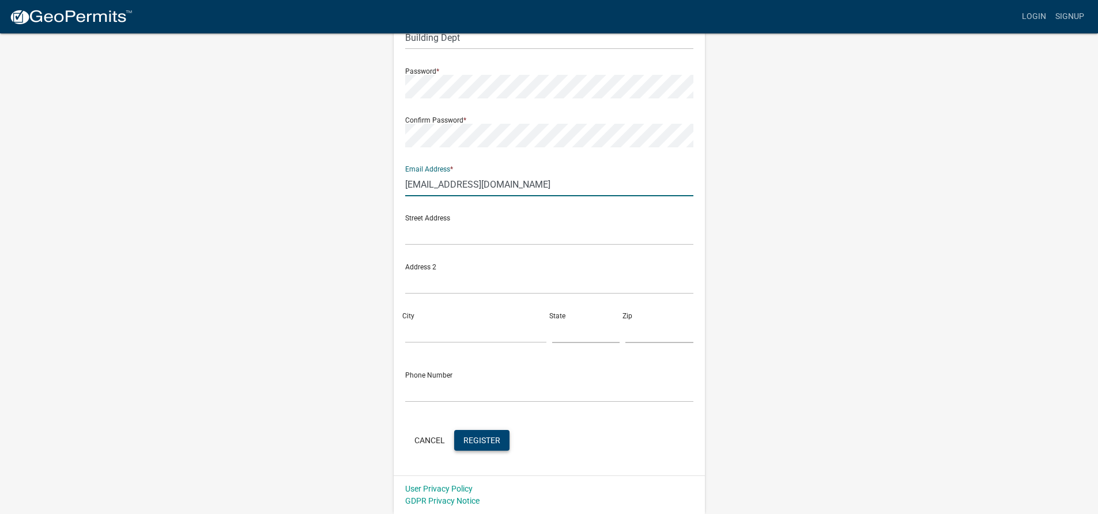
type input "rmorton@abbevillecountysc.com"
click at [482, 434] on button "Register" at bounding box center [481, 440] width 55 height 21
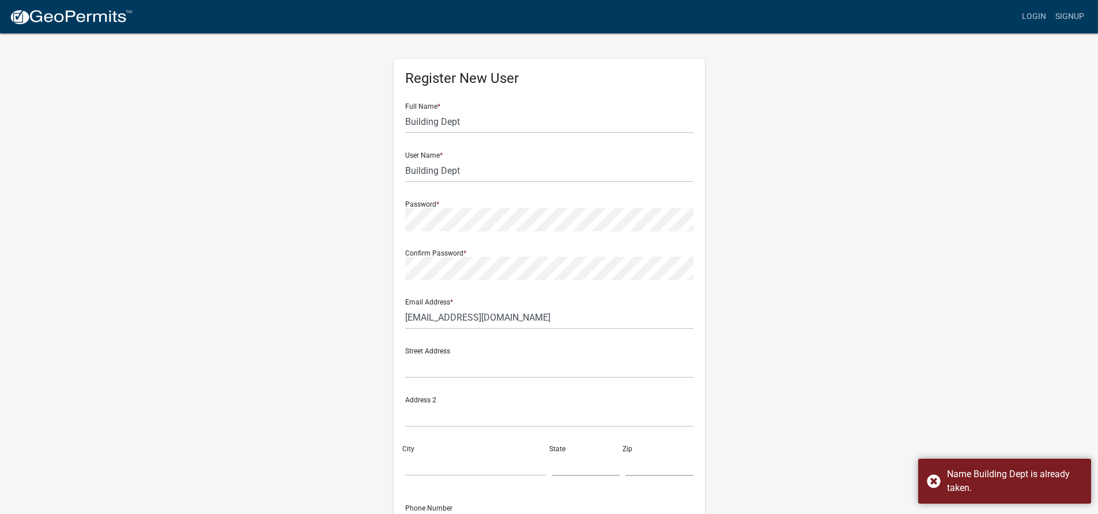
scroll to position [0, 0]
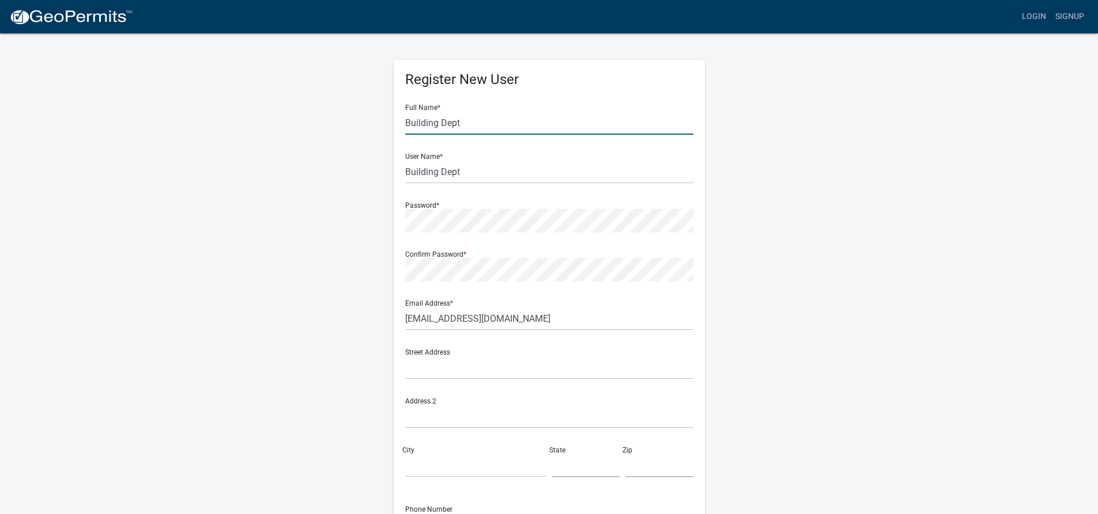
click at [405, 125] on input "Building Dept" at bounding box center [549, 123] width 288 height 24
type input "[GEOGRAPHIC_DATA] Dept"
click at [406, 170] on input "Building Dept" at bounding box center [549, 172] width 288 height 24
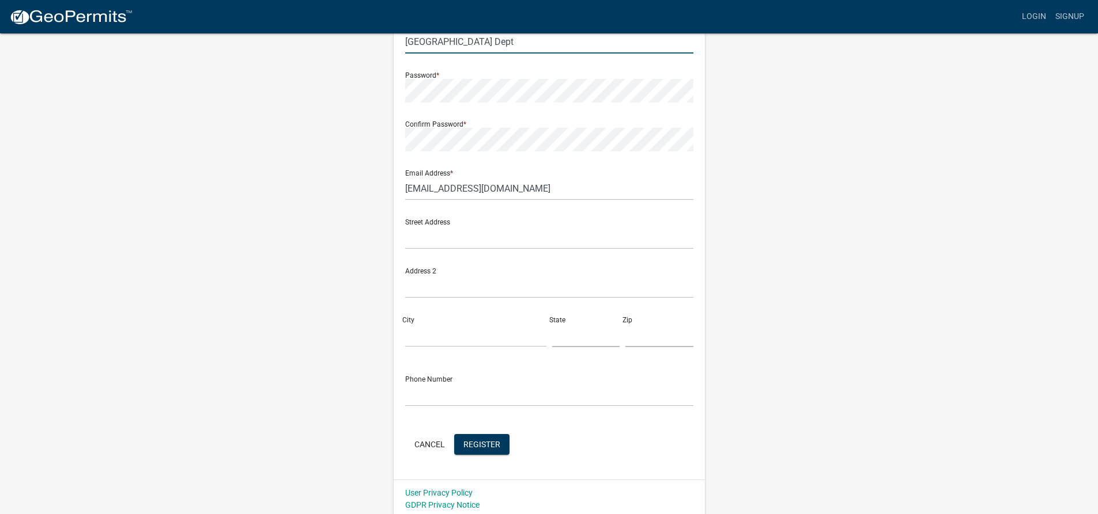
scroll to position [134, 0]
type input "[GEOGRAPHIC_DATA] Dept"
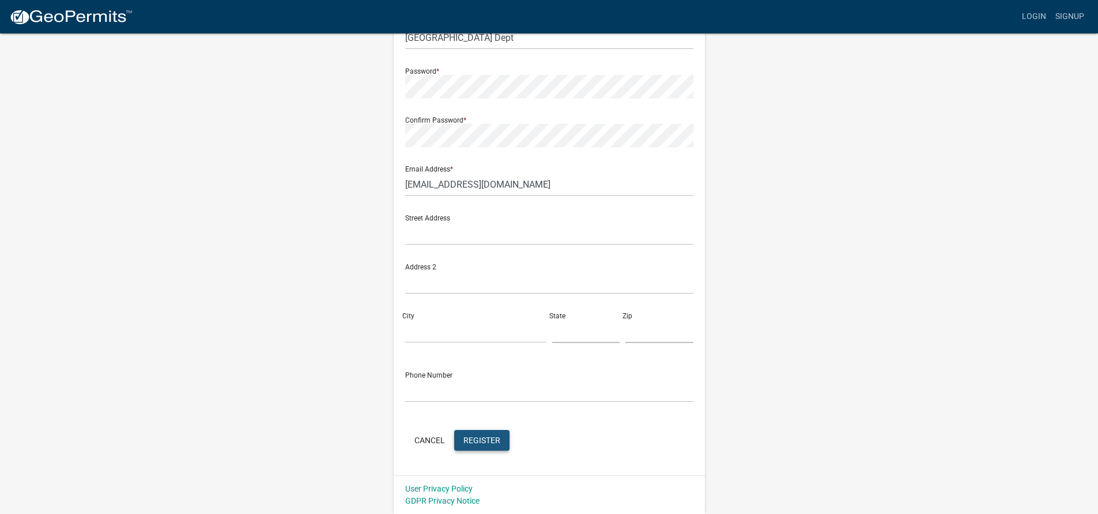
click at [482, 437] on span "Register" at bounding box center [481, 440] width 37 height 9
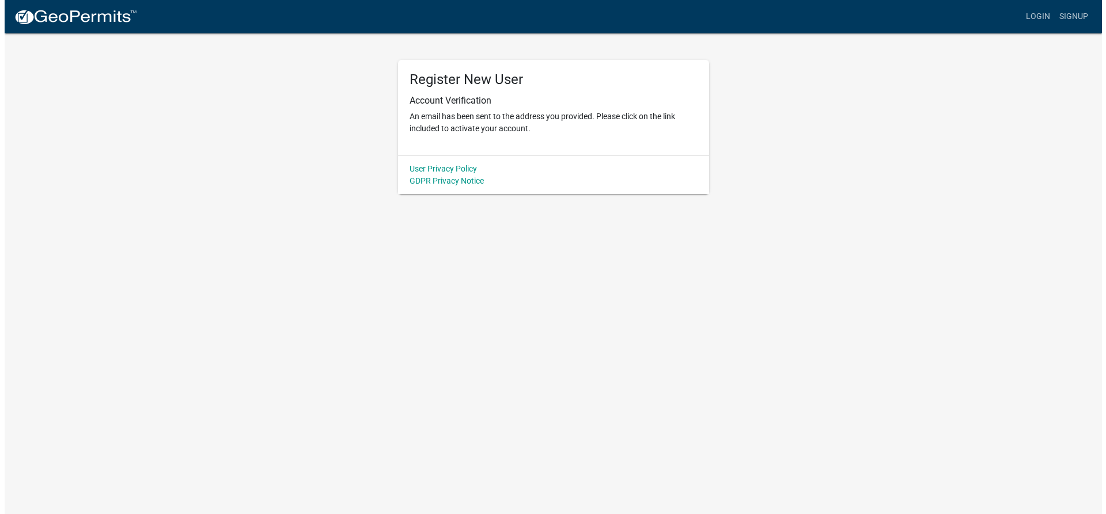
scroll to position [0, 0]
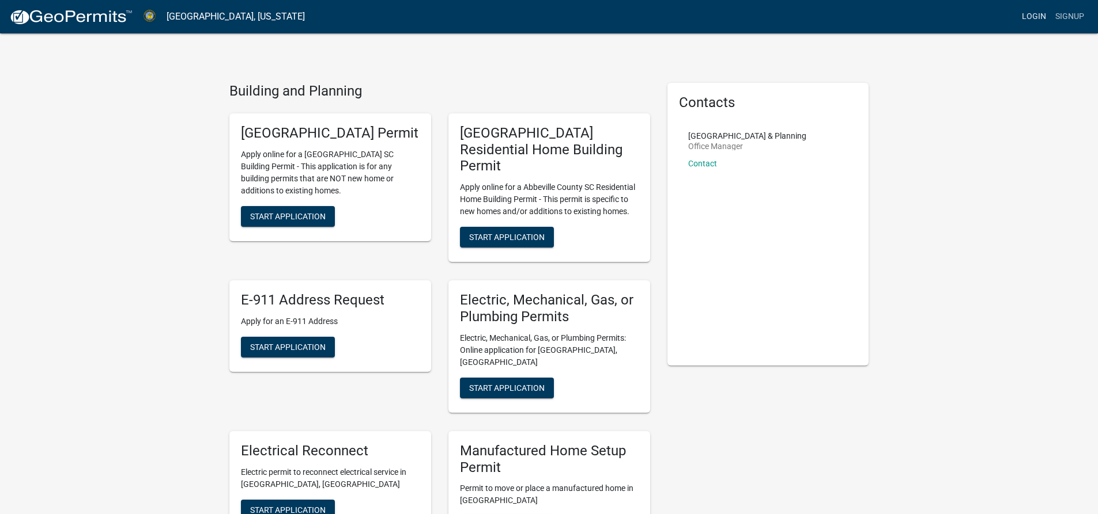
click at [1032, 18] on link "Login" at bounding box center [1033, 17] width 33 height 22
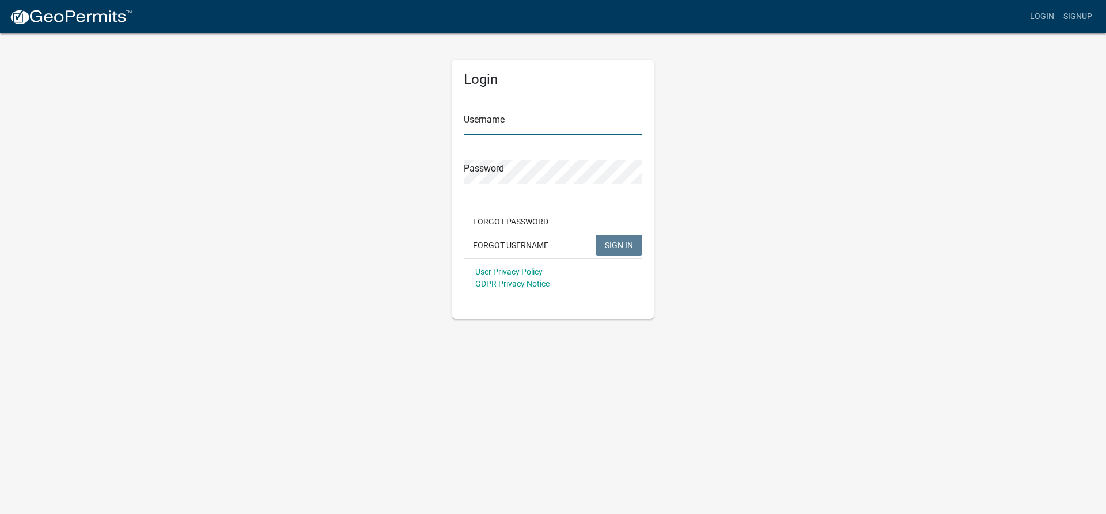
click at [517, 115] on input "Username" at bounding box center [553, 123] width 179 height 24
type input "[GEOGRAPHIC_DATA] Dept"
click at [506, 188] on form "Username [GEOGRAPHIC_DATA] Dept Password Forgot Password Forgot Username SIGN I…" at bounding box center [553, 196] width 179 height 202
click at [612, 243] on span "SIGN IN" at bounding box center [619, 244] width 28 height 9
